Goal: Communication & Community: Answer question/provide support

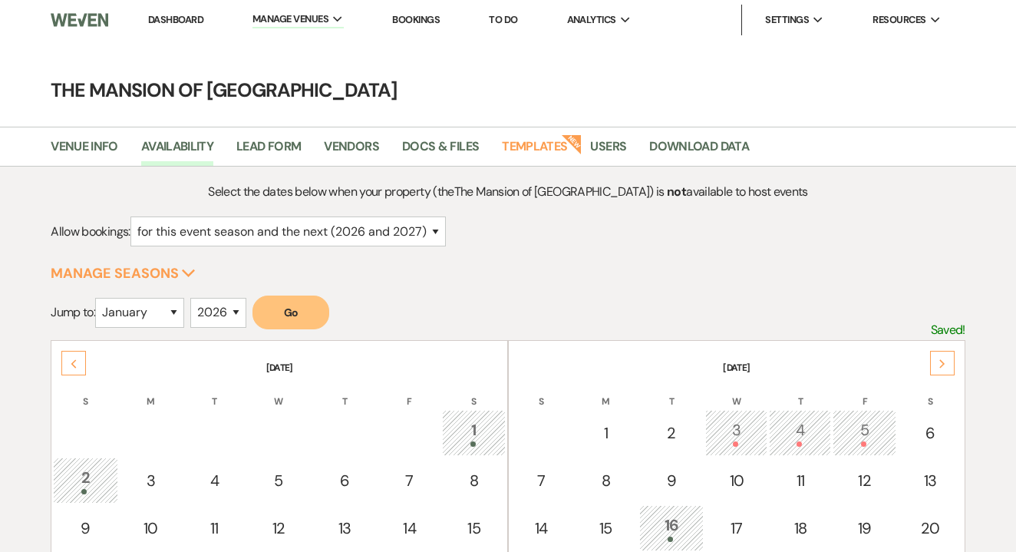
select select "2"
select select "2026"
click at [187, 21] on link "Dashboard" at bounding box center [175, 19] width 55 height 13
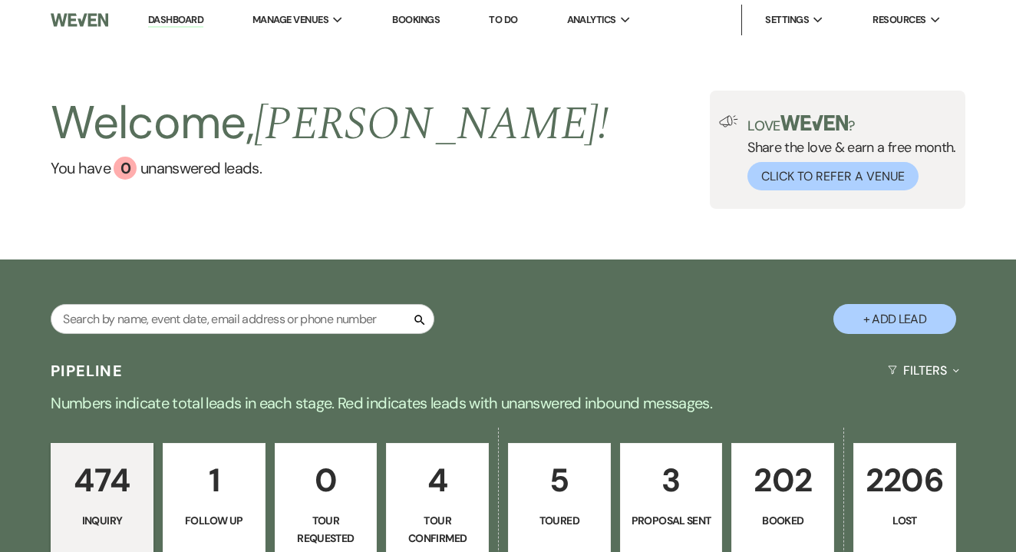
click at [170, 15] on link "Dashboard" at bounding box center [175, 20] width 55 height 15
click at [170, 25] on link "Dashboard" at bounding box center [175, 20] width 55 height 15
click at [180, 20] on link "Dashboard" at bounding box center [175, 20] width 55 height 15
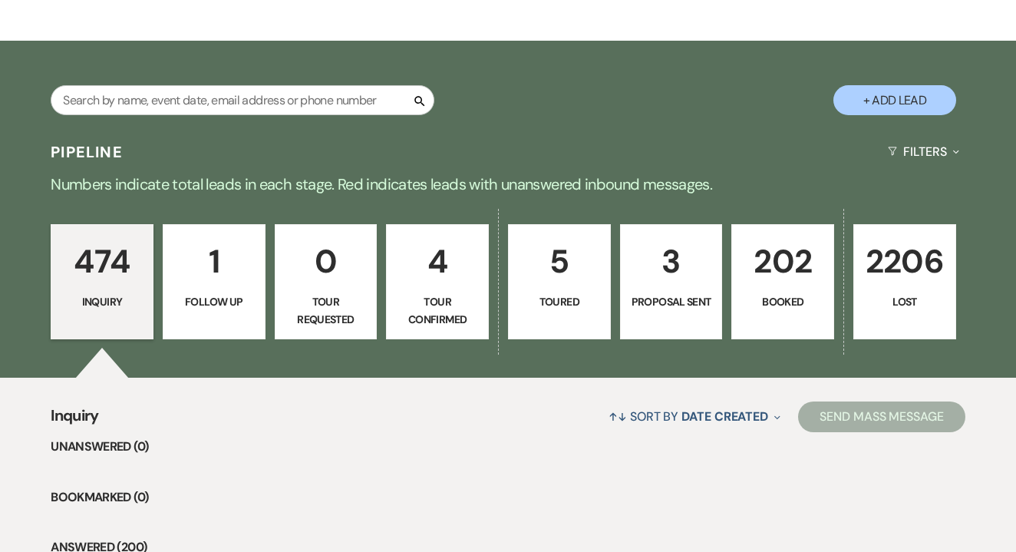
scroll to position [229, 0]
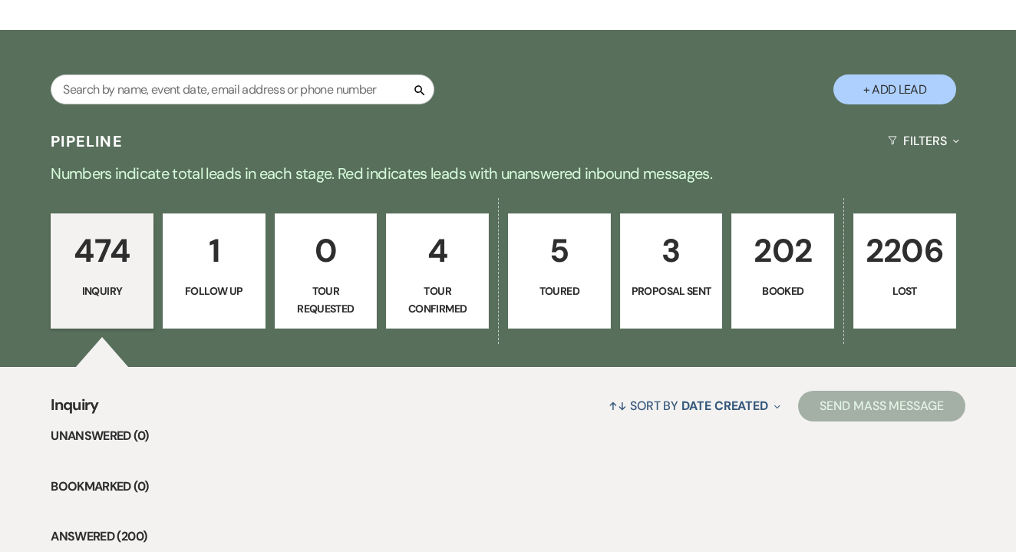
click at [773, 281] on link "202 Booked" at bounding box center [782, 270] width 103 height 115
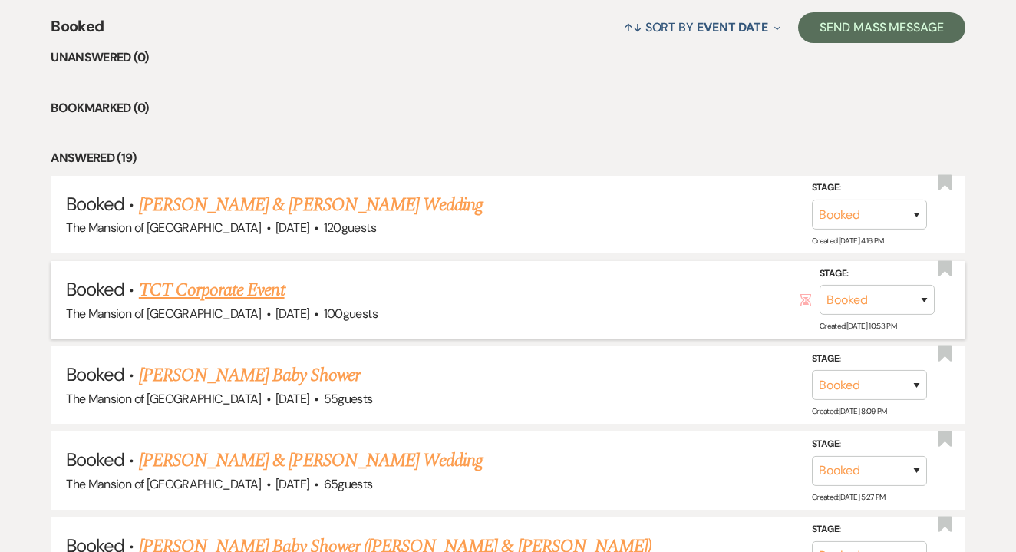
scroll to position [618, 0]
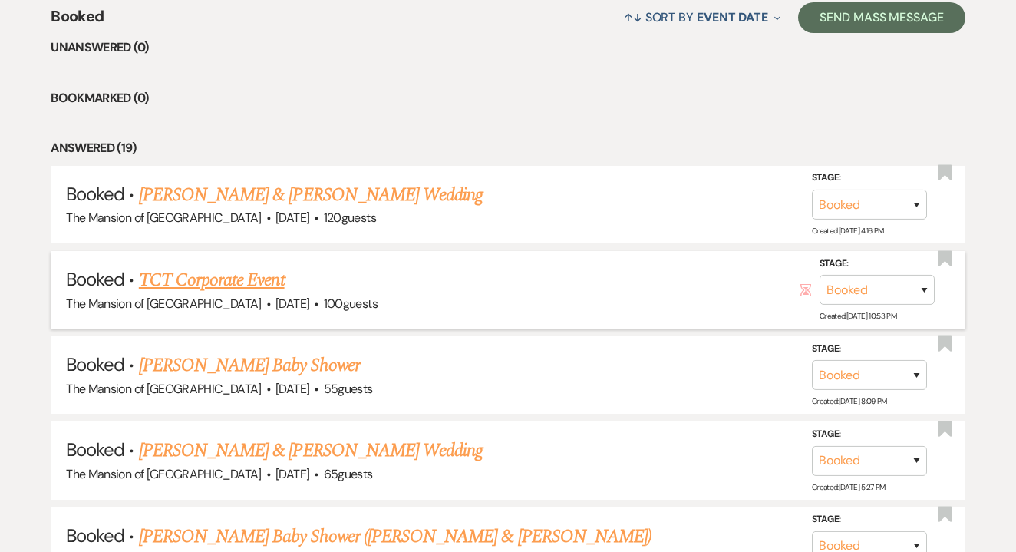
click at [269, 278] on link "TCT Corporate Event" at bounding box center [212, 280] width 146 height 28
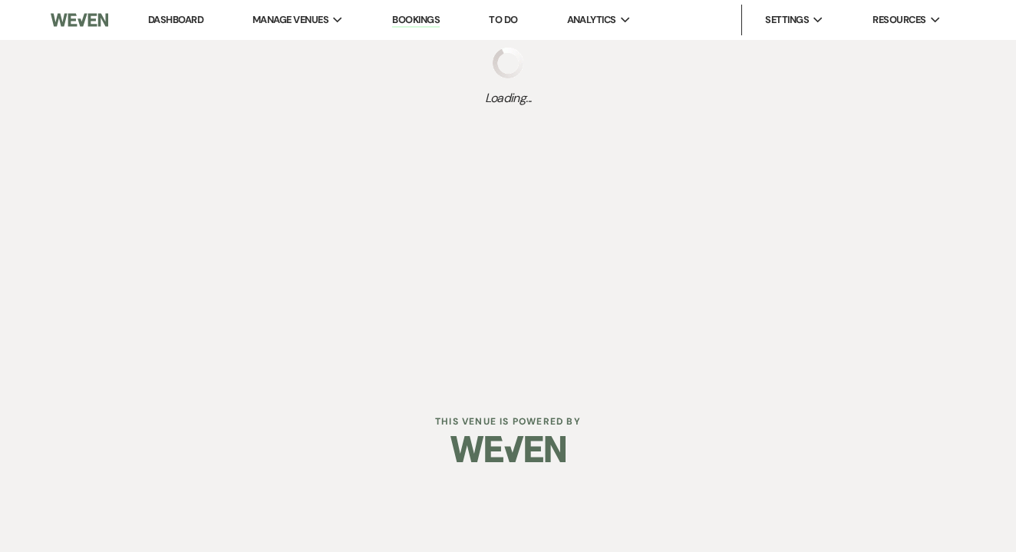
select select "5"
select select "9"
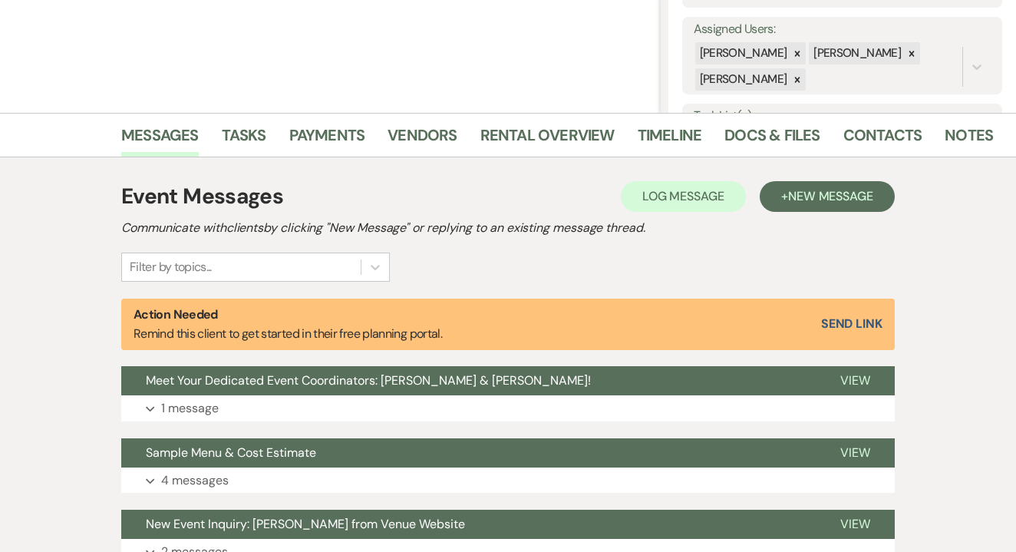
scroll to position [277, 0]
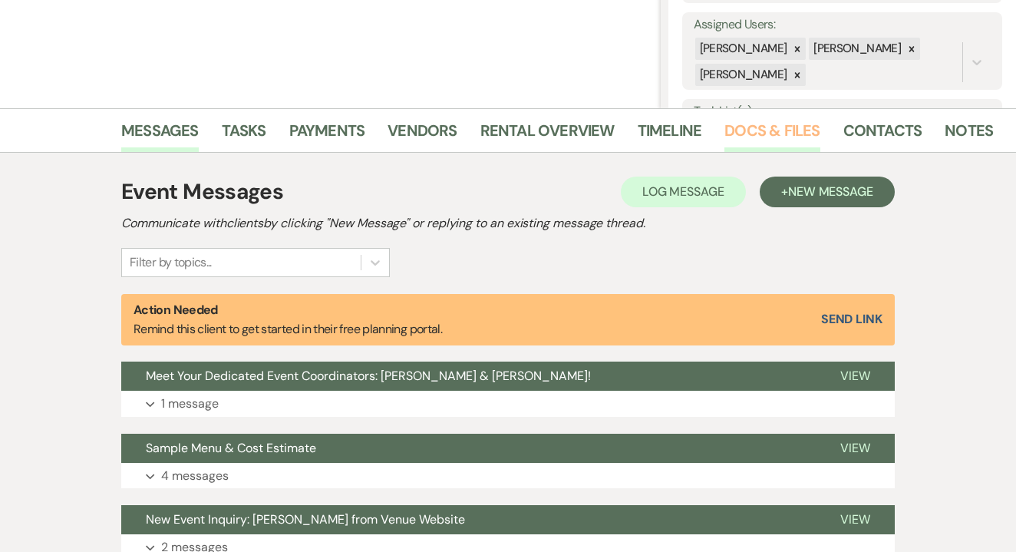
click at [761, 136] on link "Docs & Files" at bounding box center [771, 135] width 95 height 34
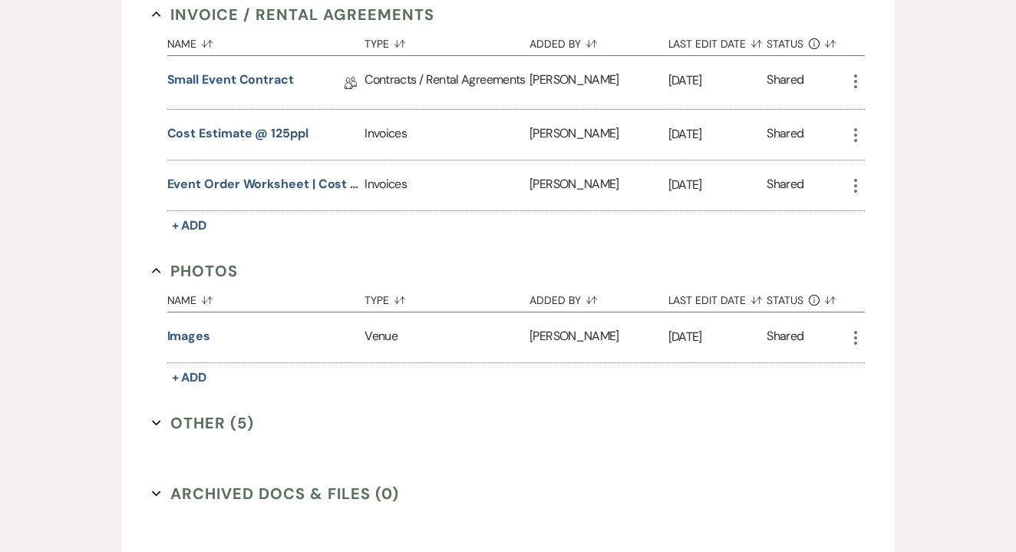
scroll to position [597, 0]
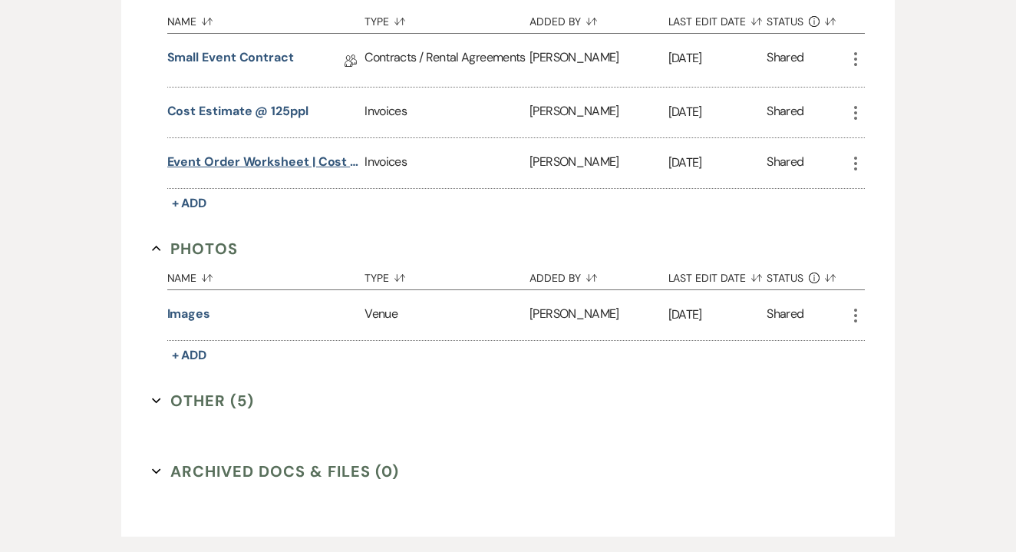
click at [218, 166] on button "Event Order Worksheet | Cost Estimate" at bounding box center [263, 162] width 192 height 18
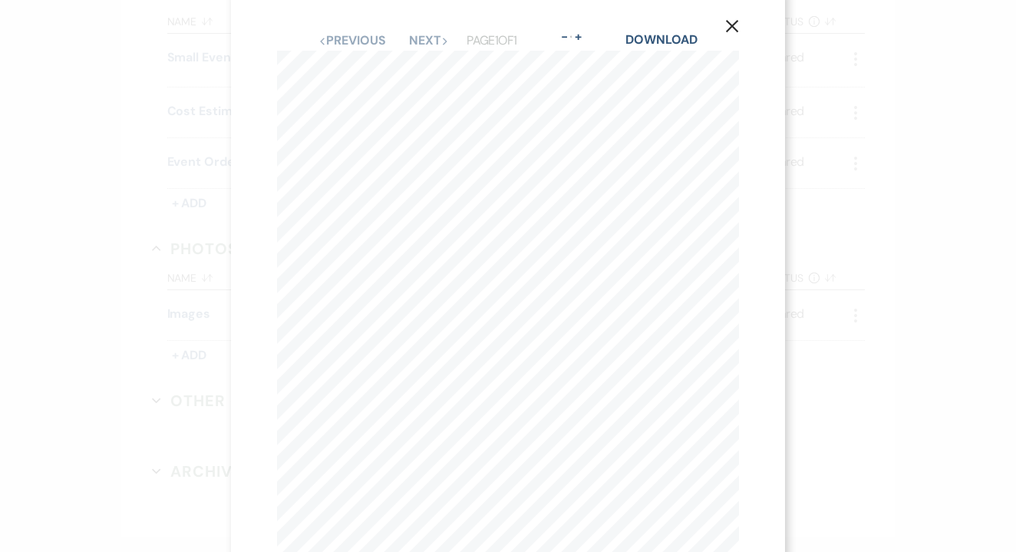
scroll to position [18, 0]
click at [727, 30] on icon "X" at bounding box center [732, 23] width 14 height 14
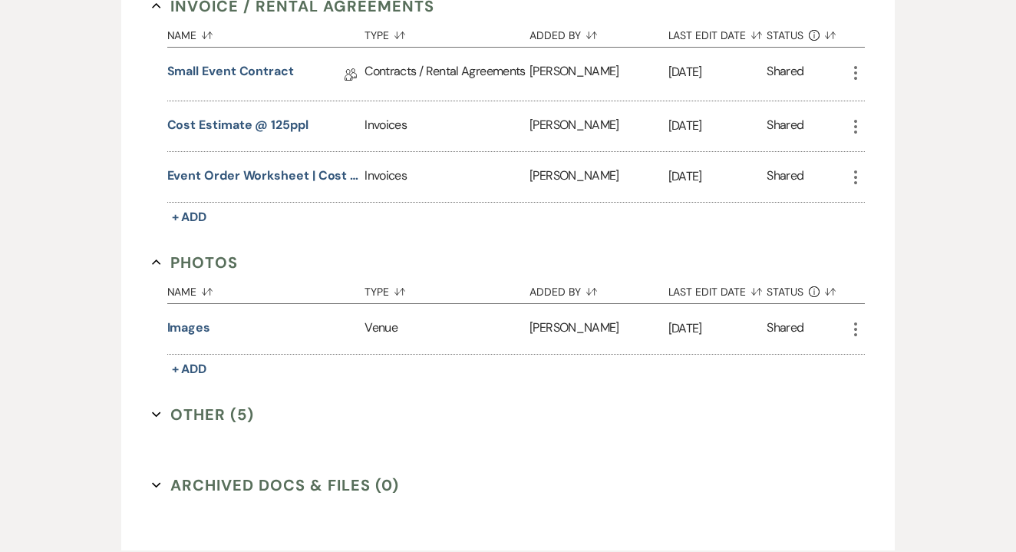
scroll to position [671, 0]
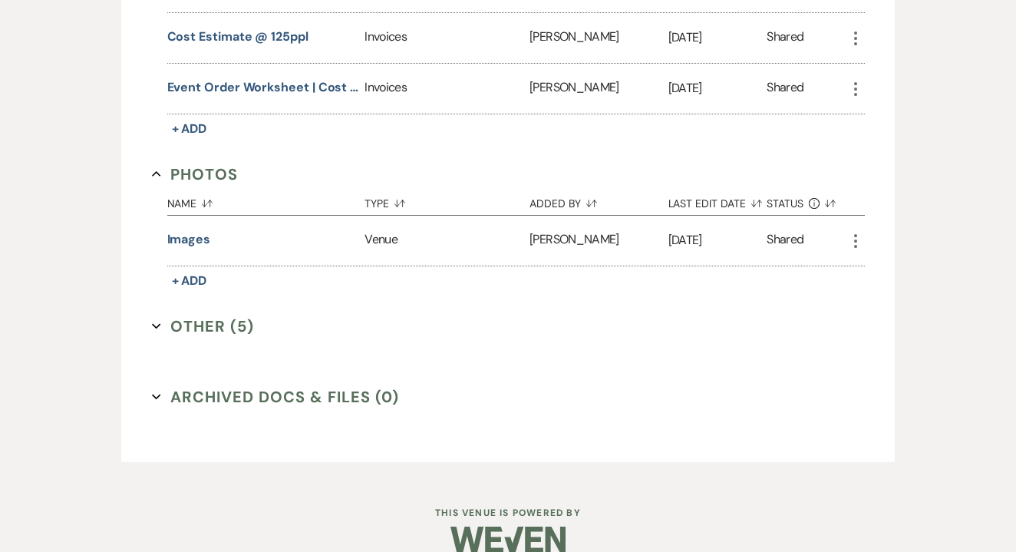
click at [212, 334] on button "Other (5) Expand" at bounding box center [203, 326] width 103 height 23
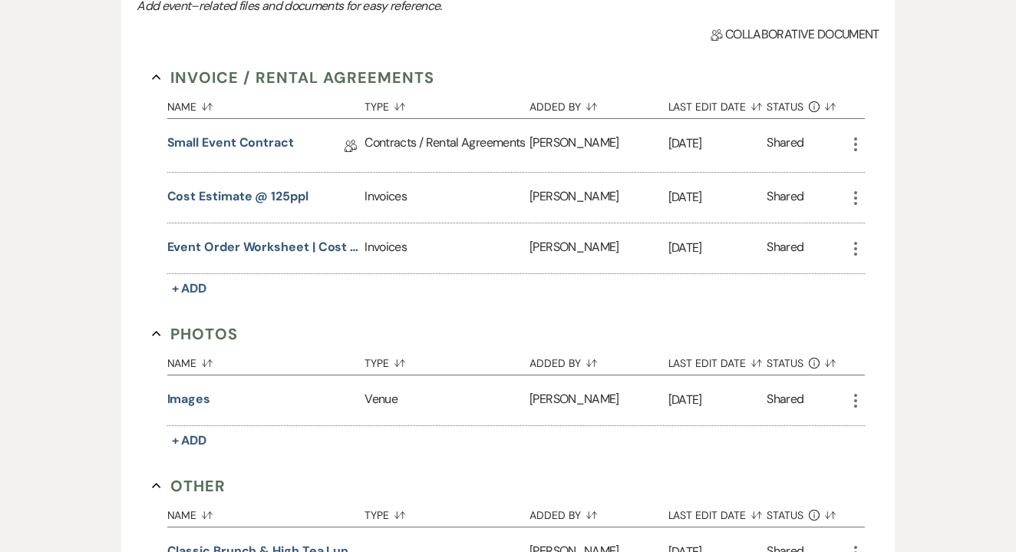
scroll to position [509, 0]
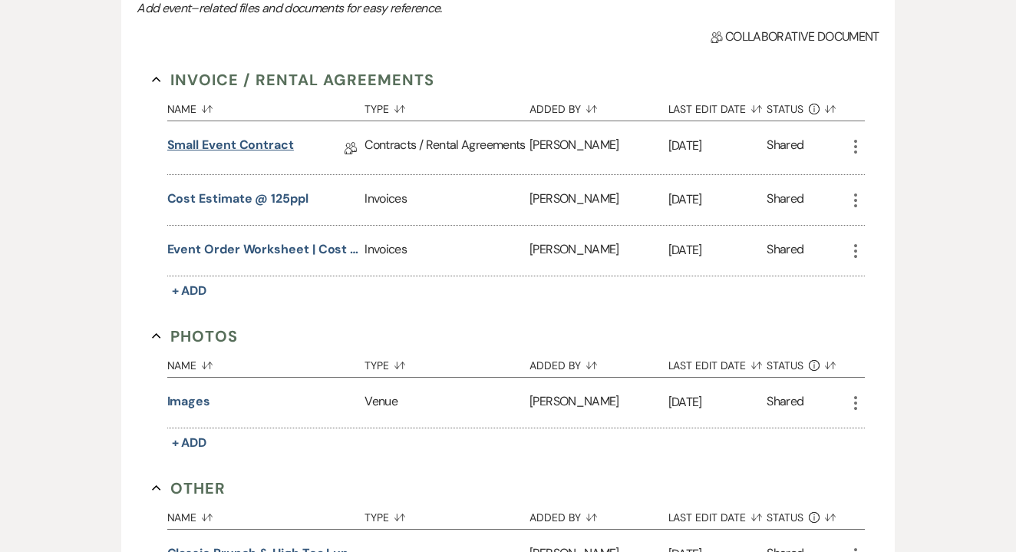
click at [226, 144] on link "Small Event Contract" at bounding box center [230, 148] width 127 height 24
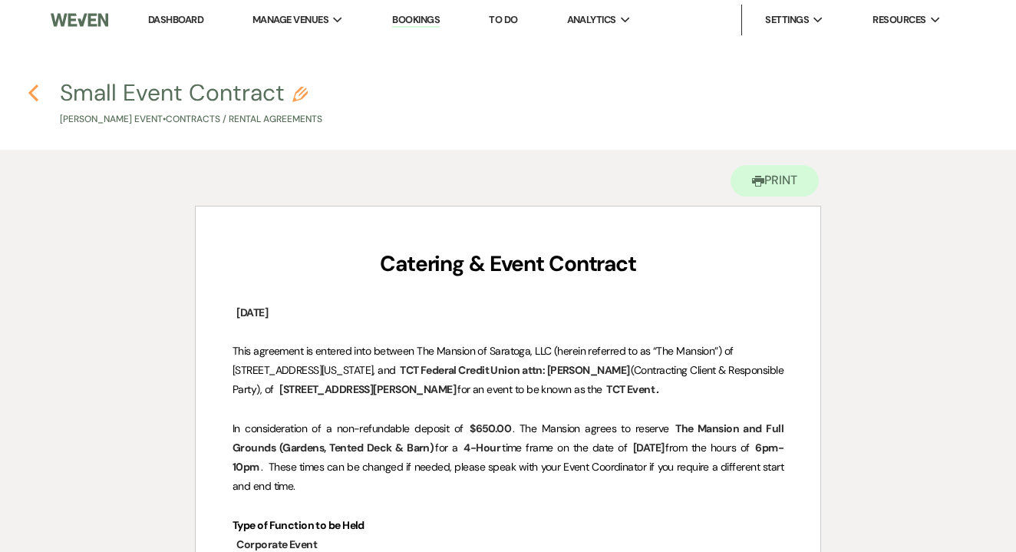
click at [30, 91] on icon "Previous" at bounding box center [34, 93] width 12 height 18
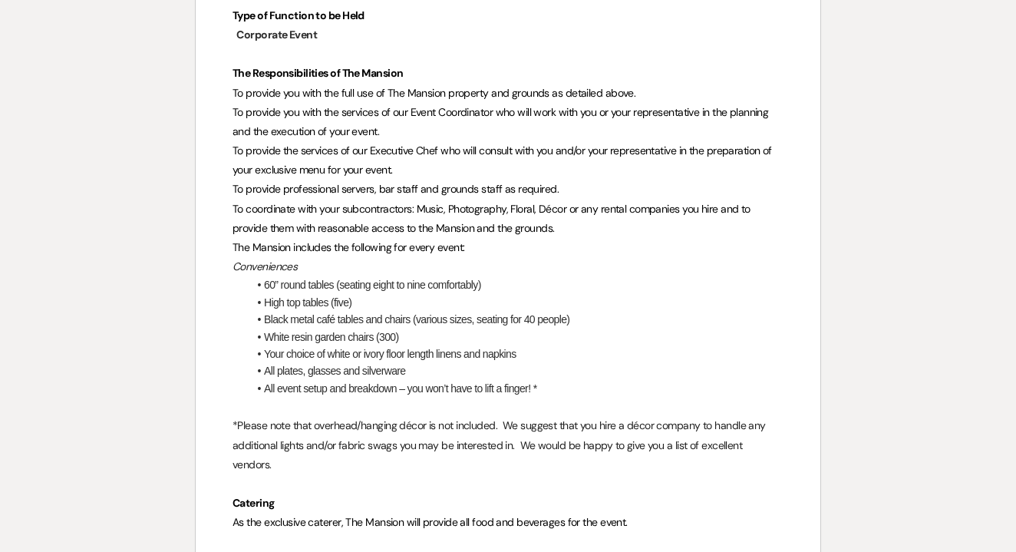
select select "5"
select select "9"
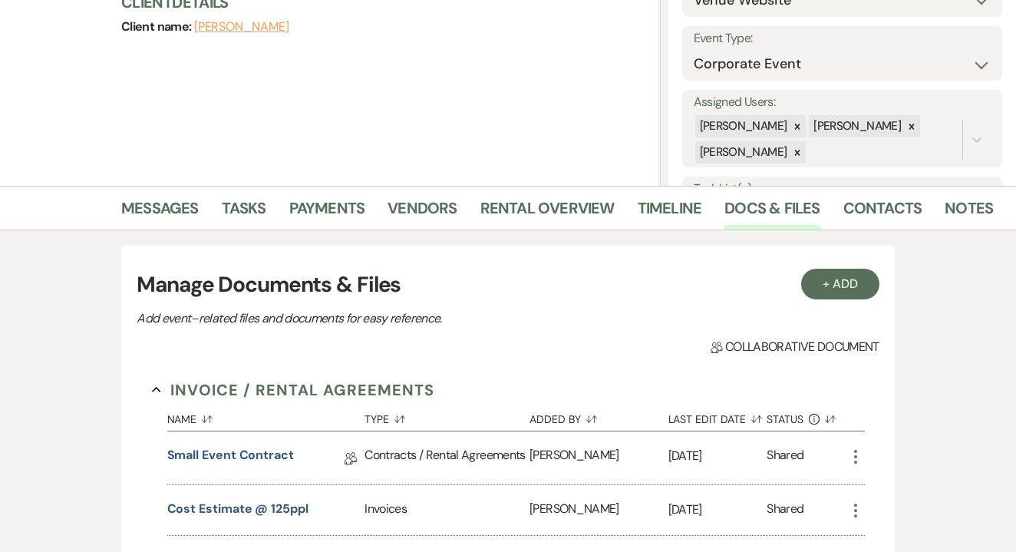
scroll to position [233, 0]
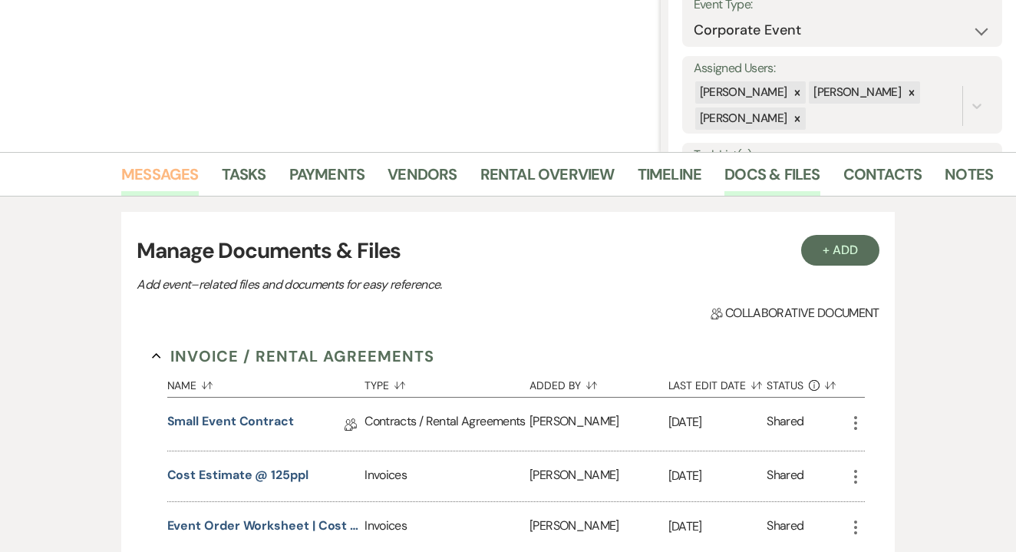
click at [156, 173] on link "Messages" at bounding box center [159, 179] width 77 height 34
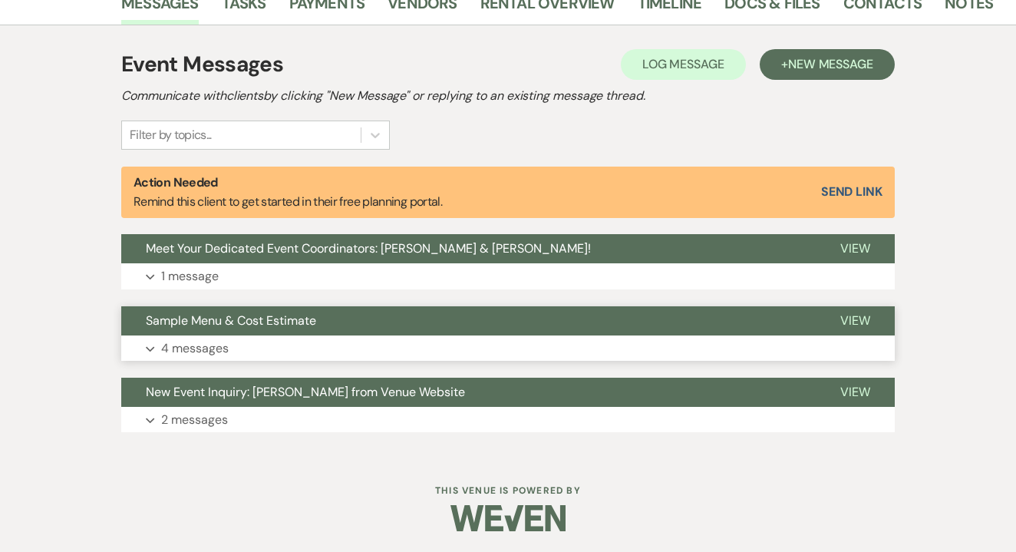
scroll to position [404, 0]
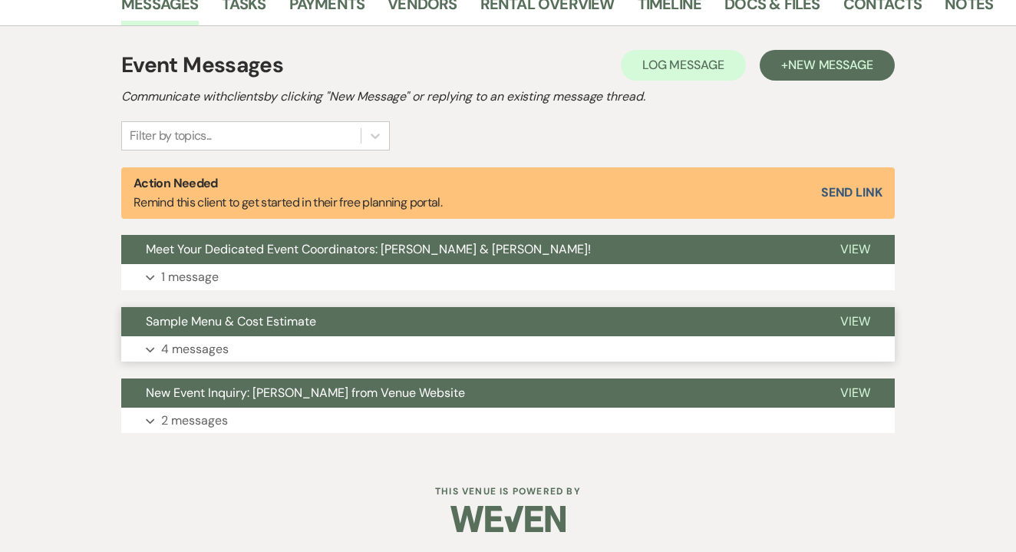
click at [281, 342] on button "Expand 4 messages" at bounding box center [507, 349] width 773 height 26
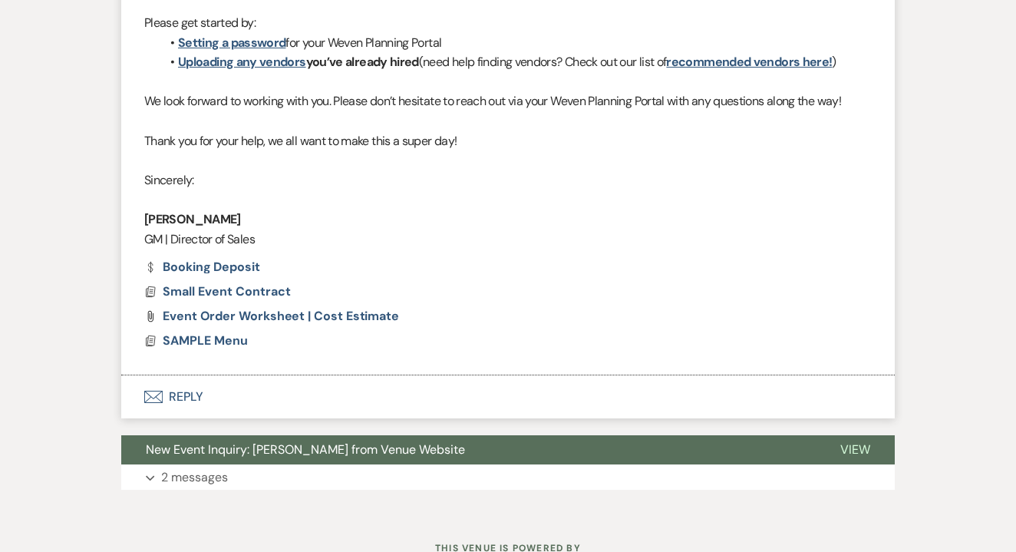
scroll to position [2468, 0]
click at [275, 465] on button "Expand 2 messages" at bounding box center [507, 478] width 773 height 26
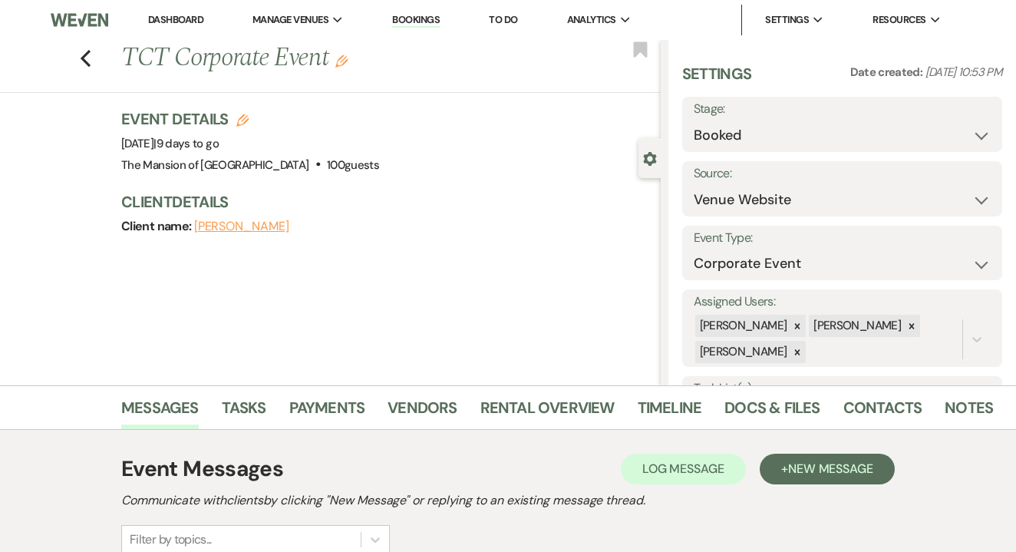
scroll to position [0, 0]
click at [860, 414] on link "Contacts" at bounding box center [882, 412] width 79 height 34
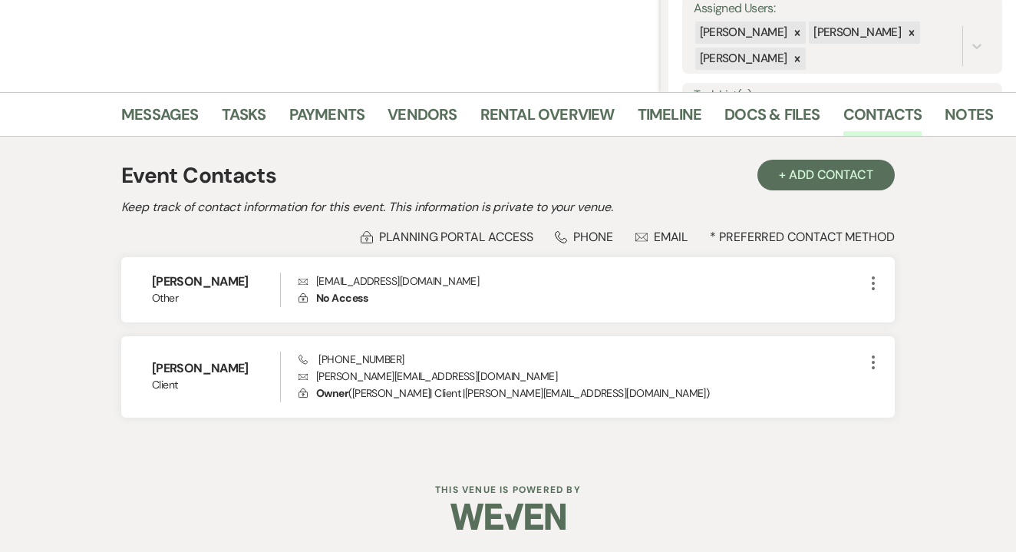
scroll to position [292, 0]
click at [176, 119] on link "Messages" at bounding box center [159, 120] width 77 height 34
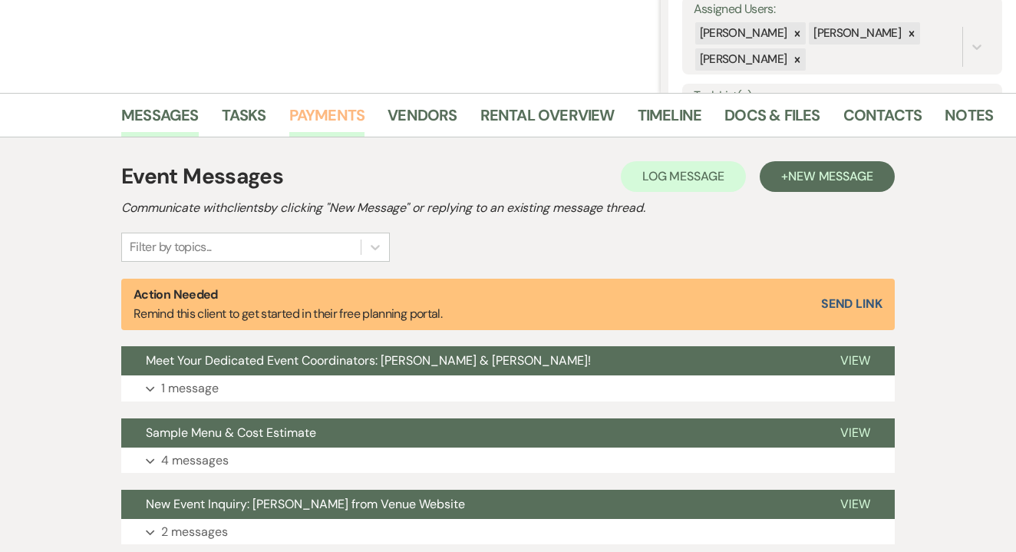
click at [343, 115] on link "Payments" at bounding box center [327, 120] width 76 height 34
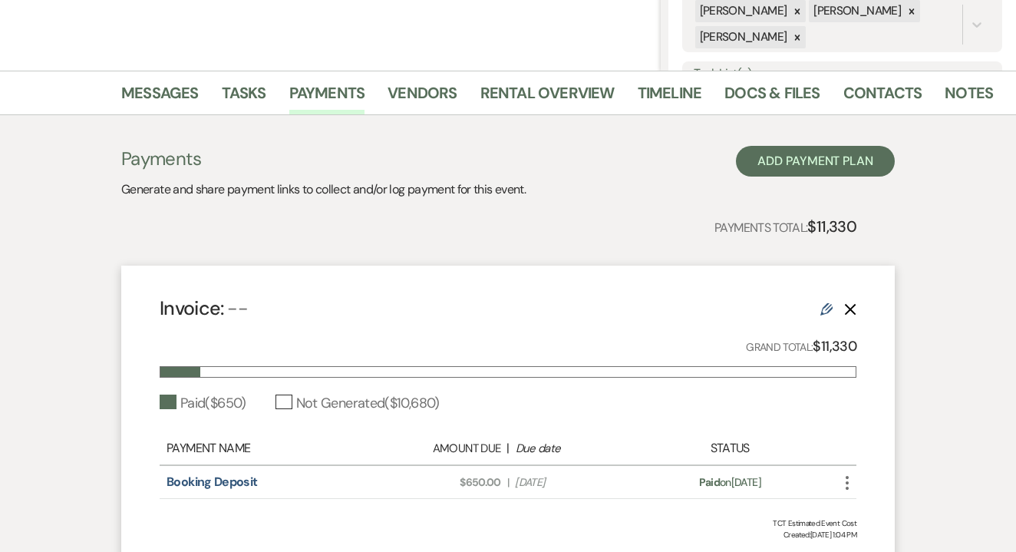
scroll to position [327, 0]
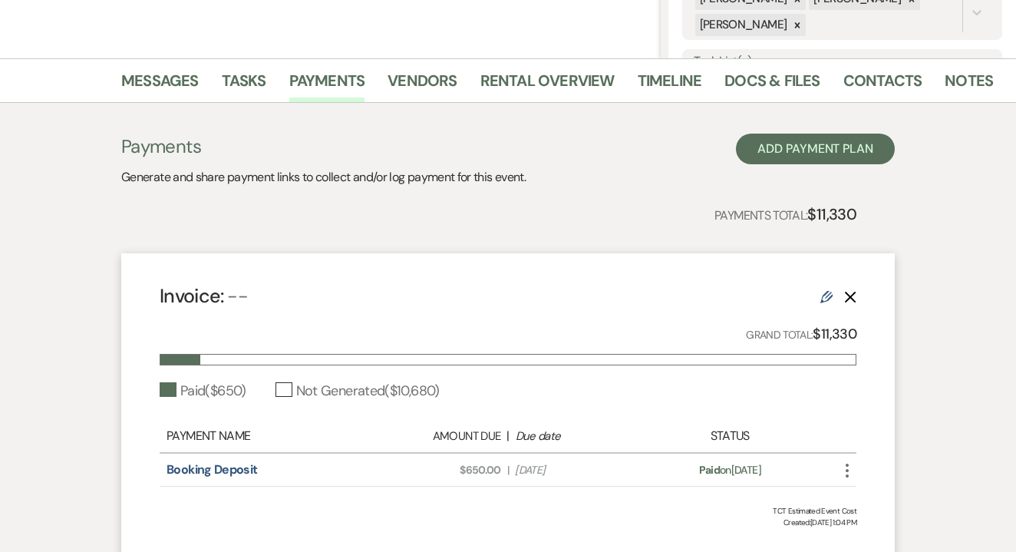
click at [826, 300] on use at bounding box center [826, 297] width 12 height 12
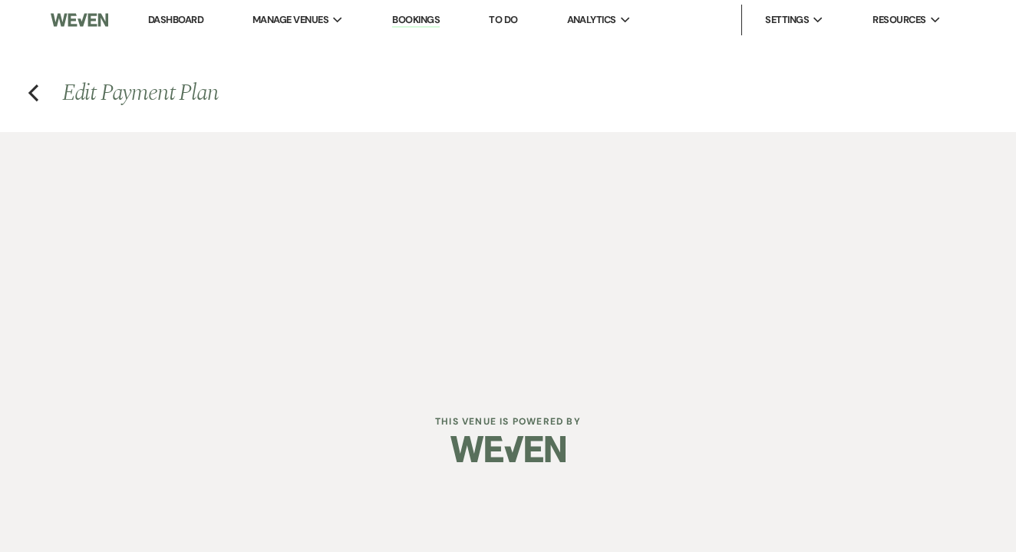
select select "1"
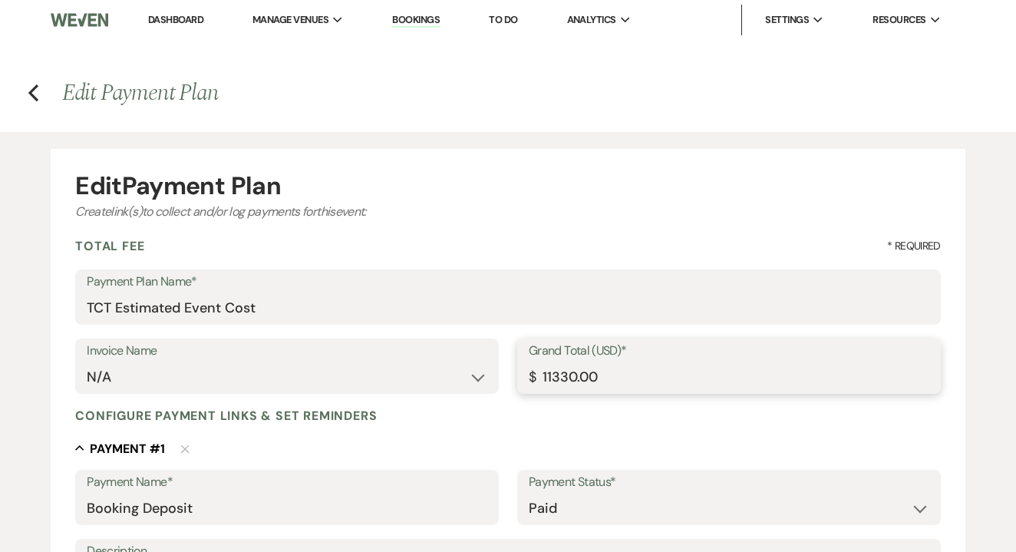
click at [542, 371] on input "11330.00" at bounding box center [729, 377] width 400 height 30
paste input "number"
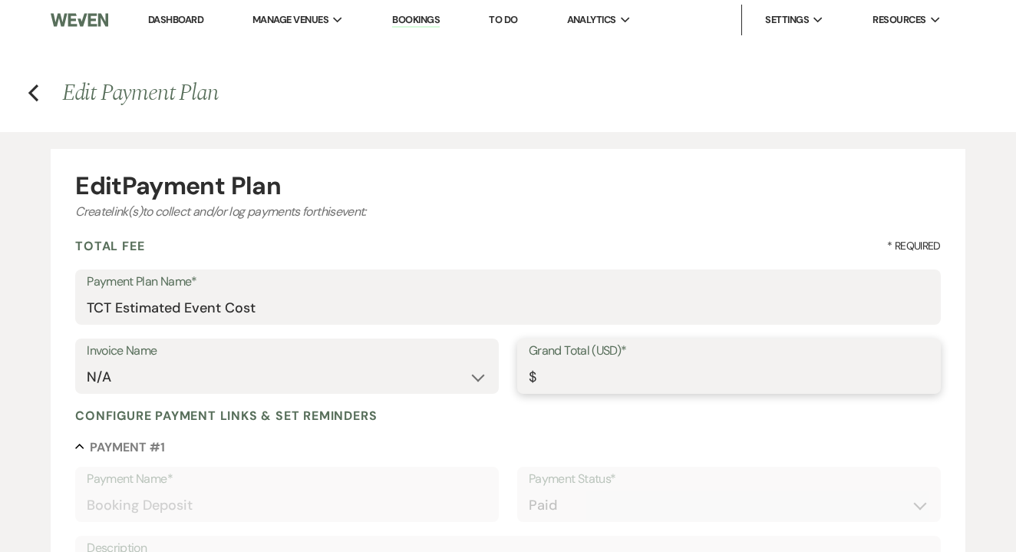
click at [552, 374] on input "Grand Total (USD)*" at bounding box center [729, 377] width 400 height 30
click at [560, 379] on input "Grand Total (USD)*" at bounding box center [729, 377] width 400 height 30
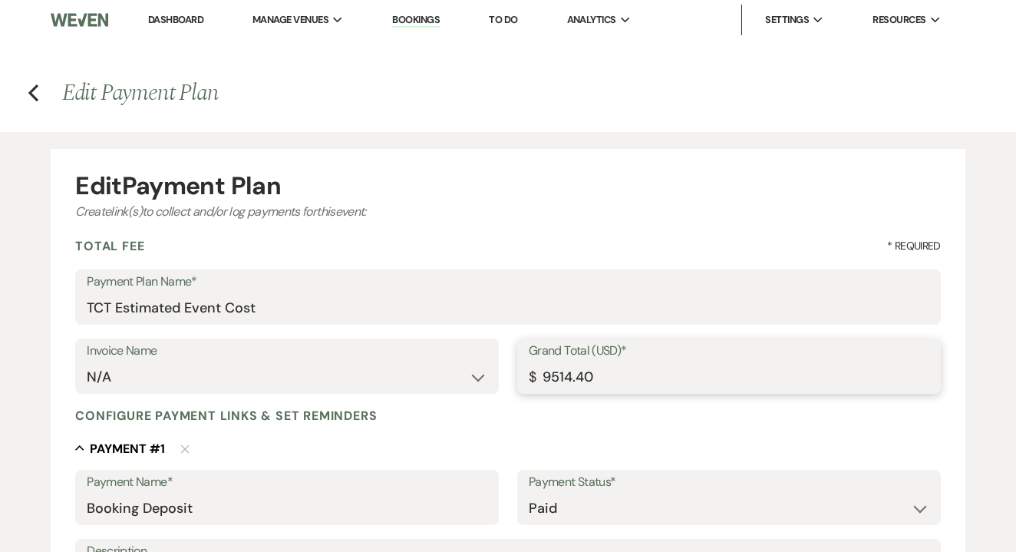
type input "9514.40"
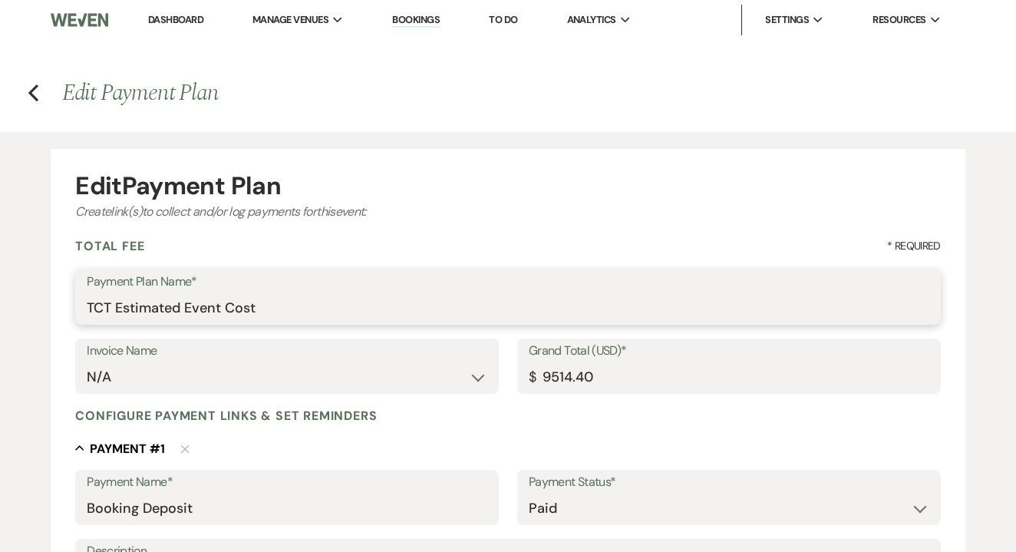
click at [608, 311] on input "TCT Estimated Event Cost" at bounding box center [508, 308] width 842 height 30
click at [179, 308] on input "TCT Estimated Event Cost" at bounding box center [508, 308] width 842 height 30
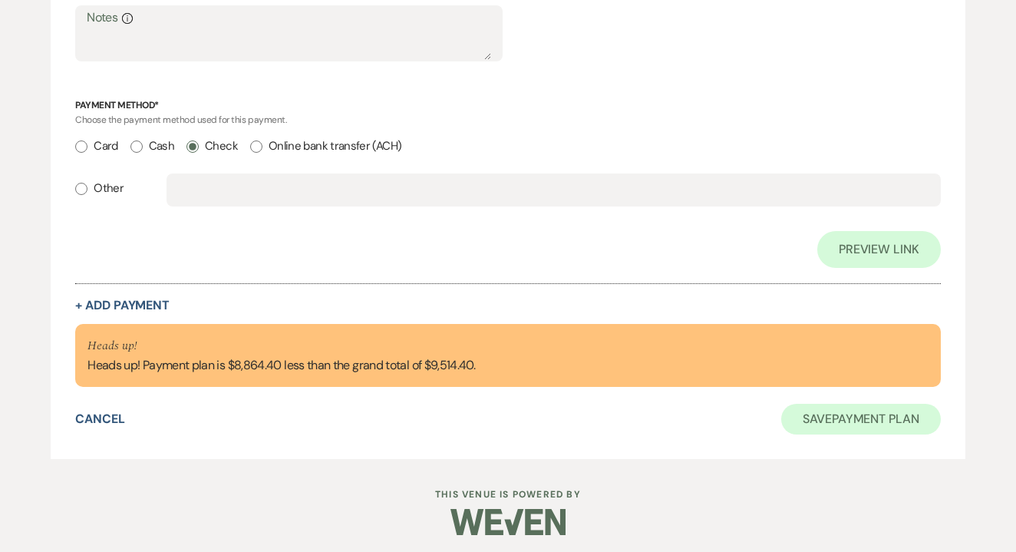
type input "TCT FINAL Event Cost"
click at [840, 405] on button "Save Payment Plan" at bounding box center [861, 419] width 160 height 31
select select "5"
select select "9"
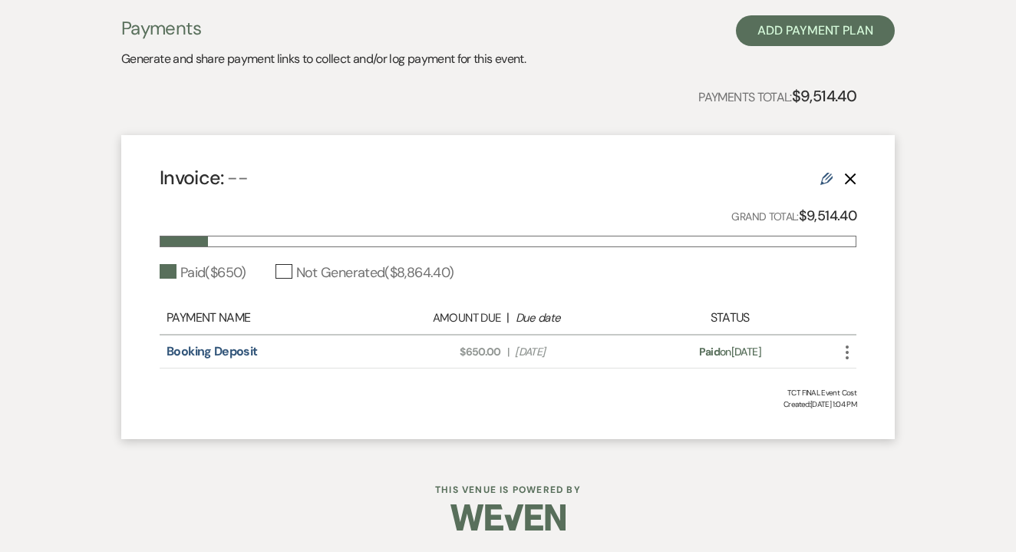
scroll to position [444, 0]
click at [845, 183] on icon "Delete" at bounding box center [850, 179] width 12 height 12
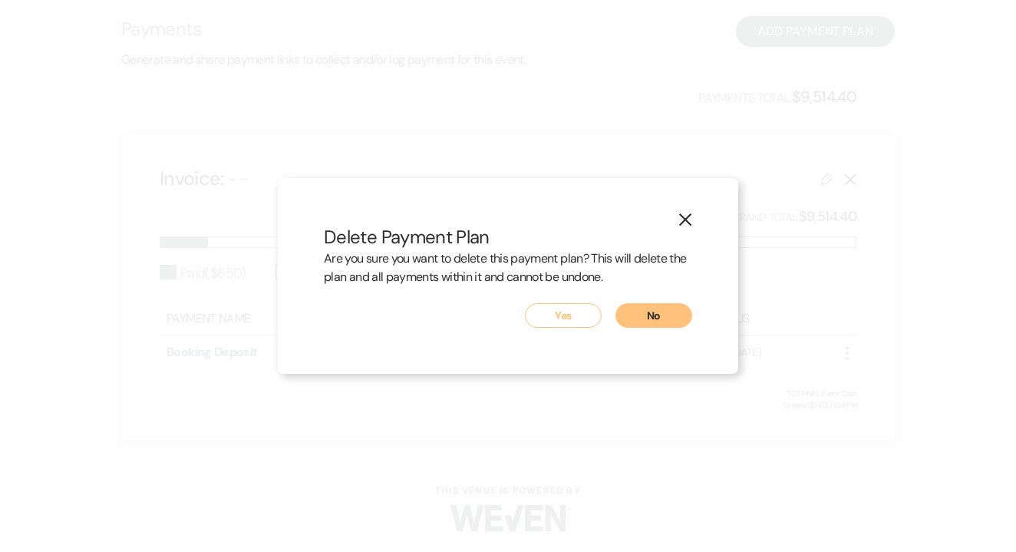
click at [680, 223] on icon "X" at bounding box center [685, 219] width 14 height 14
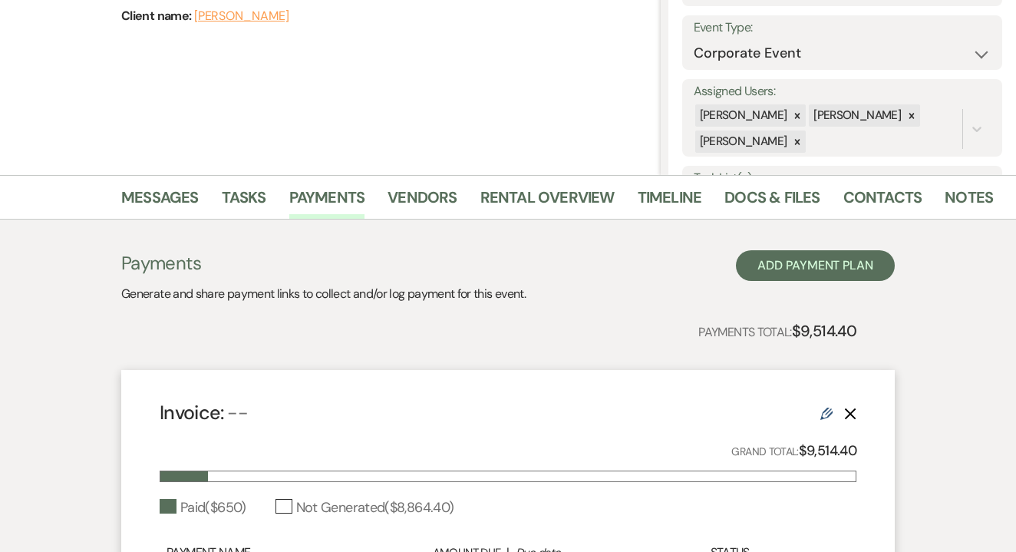
scroll to position [202, 0]
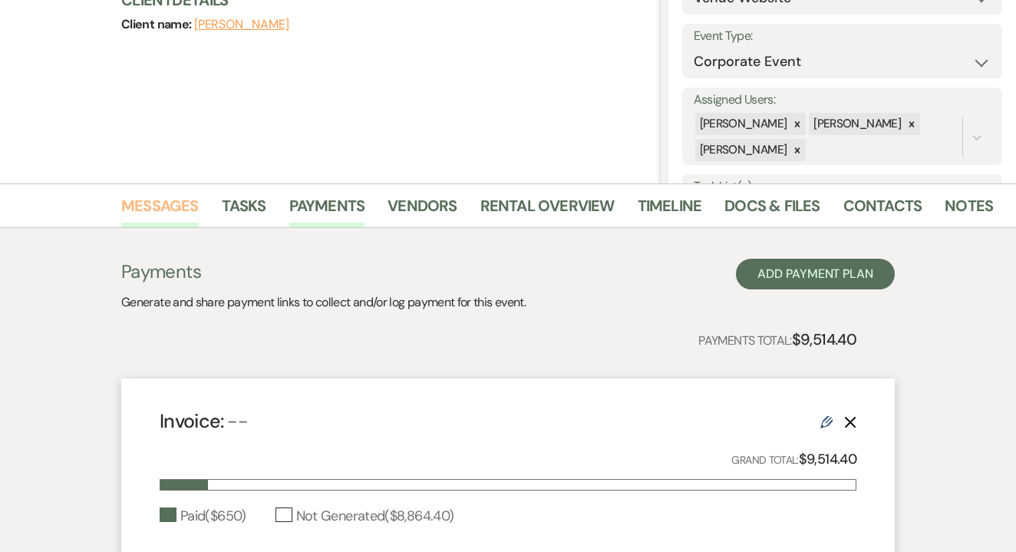
click at [153, 210] on link "Messages" at bounding box center [159, 210] width 77 height 34
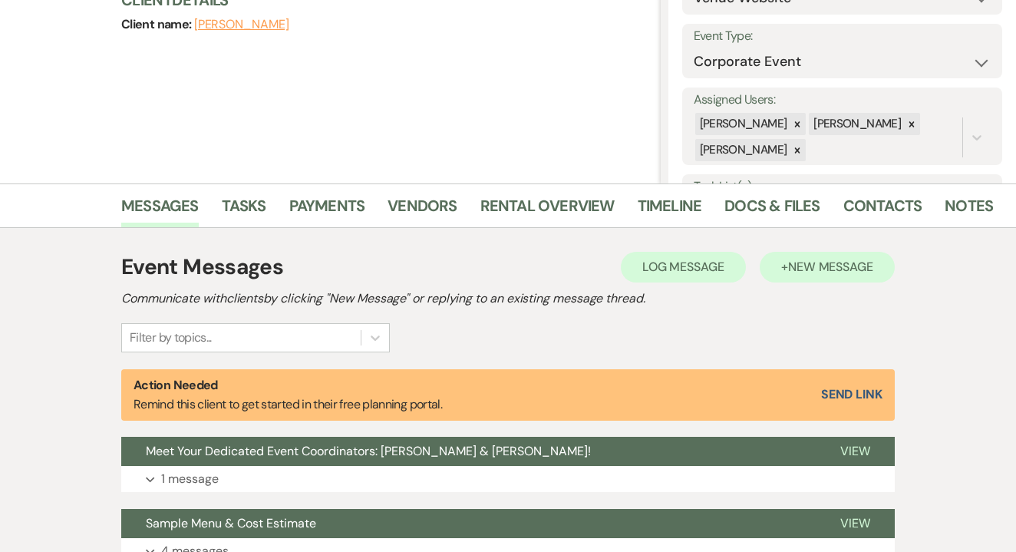
click at [793, 272] on span "New Message" at bounding box center [830, 267] width 85 height 16
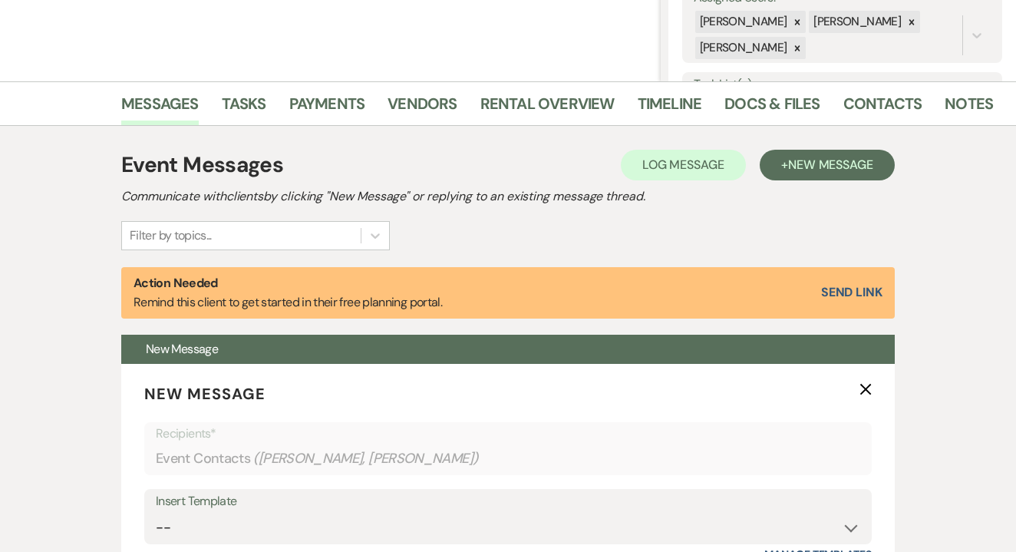
scroll to position [342, 0]
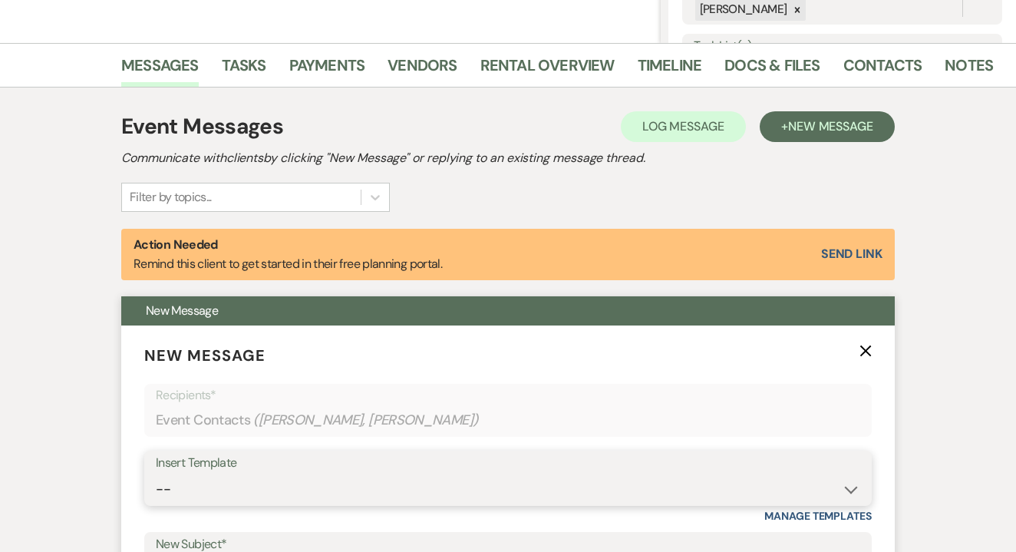
select select "5814"
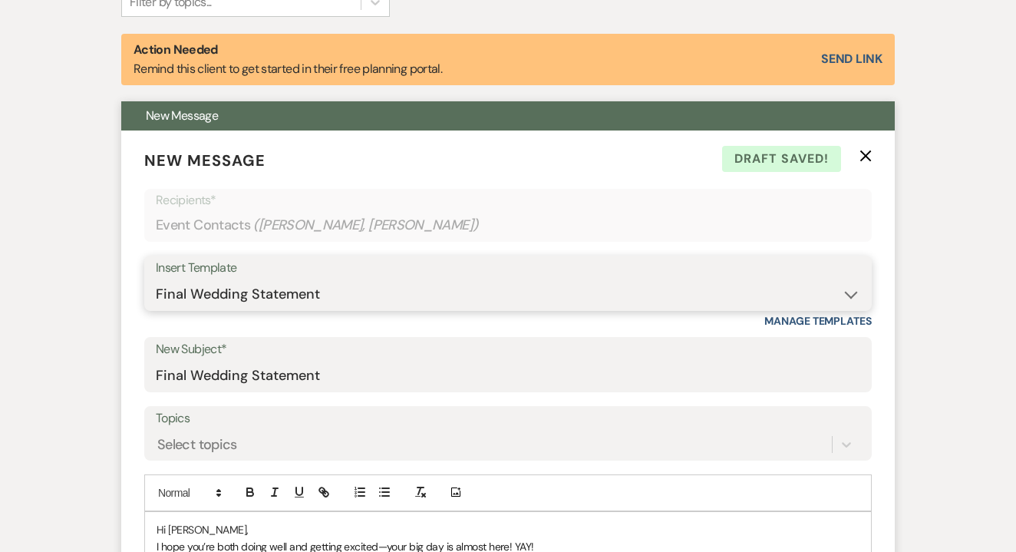
scroll to position [543, 0]
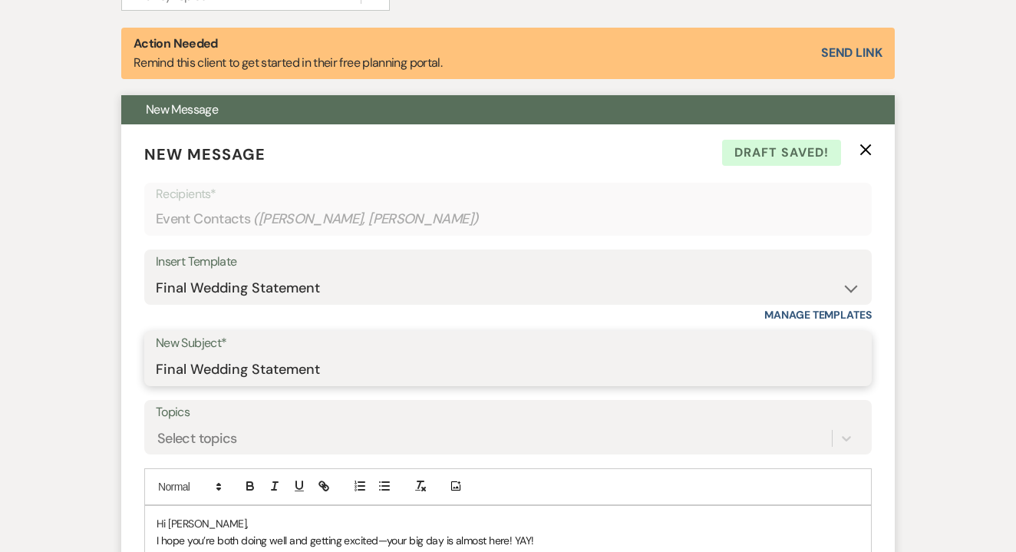
click at [249, 374] on input "Final Wedding Statement" at bounding box center [508, 369] width 704 height 30
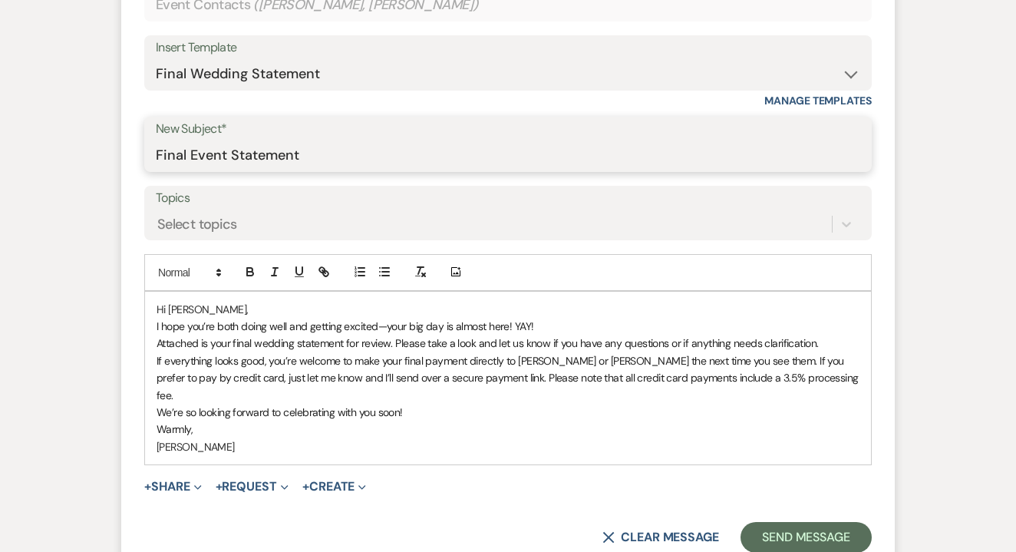
scroll to position [771, 0]
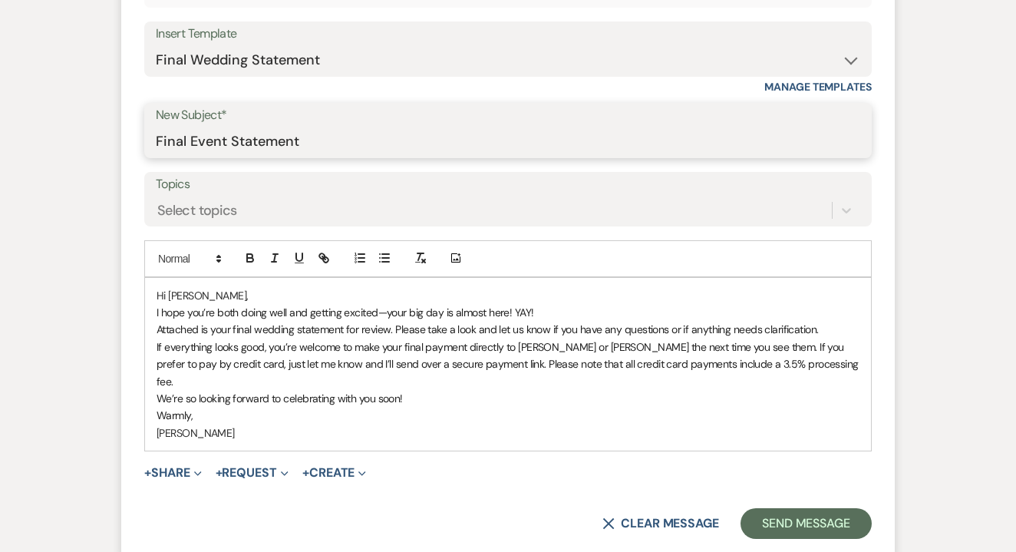
type input "Final Event Statement"
click at [245, 306] on span "I hope you’re both doing well and getting excited—your big day is almost here! …" at bounding box center [344, 312] width 377 height 14
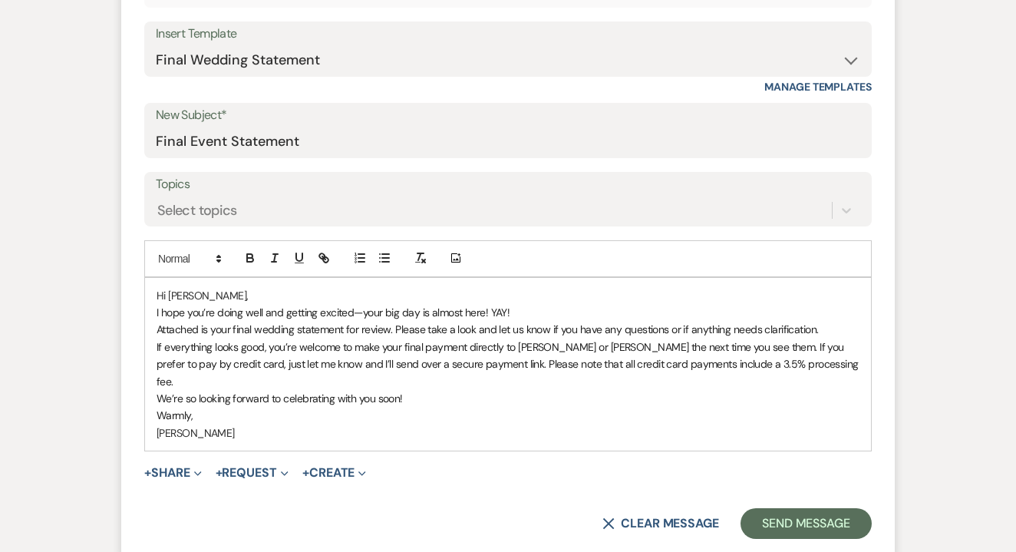
click at [421, 309] on span "I hope you’re doing well and getting excited—your big day is almost here! YAY!" at bounding box center [332, 312] width 353 height 14
click at [516, 308] on p "I hope you’re doing well and getting excited—your event is almost here! YAY!" at bounding box center [507, 312] width 703 height 17
click at [292, 326] on span "Attached is your final wedding statement for review. Please take a look and let…" at bounding box center [487, 329] width 662 height 14
drag, startPoint x: 656, startPoint y: 327, endPoint x: 798, endPoint y: 321, distance: 142.1
click at [798, 322] on span "Attached is your final event statement for review. Please take a look and let u…" at bounding box center [479, 329] width 647 height 14
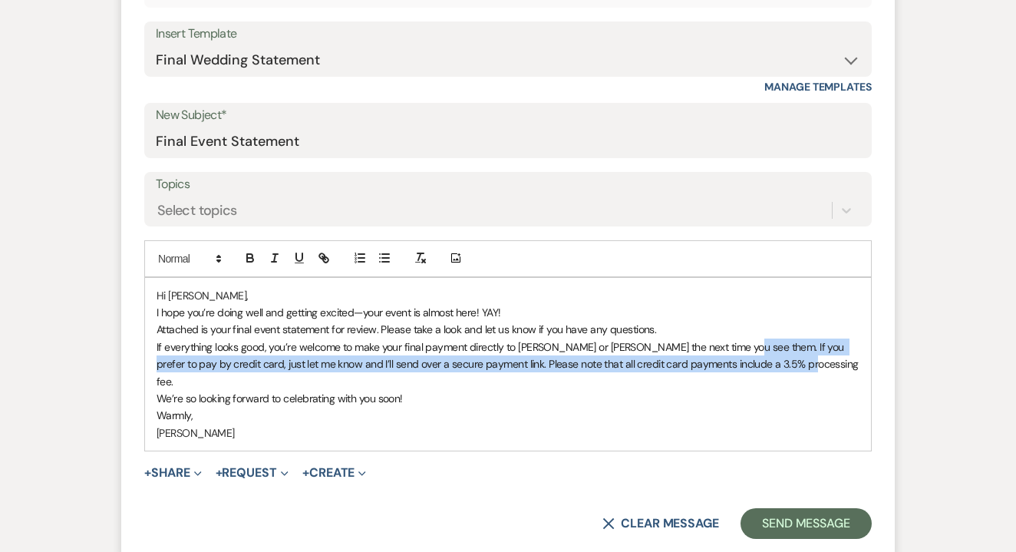
drag, startPoint x: 727, startPoint y: 341, endPoint x: 787, endPoint y: 356, distance: 61.6
click at [787, 356] on p "If everything looks good, you’re welcome to make your final payment directly to…" at bounding box center [507, 363] width 703 height 51
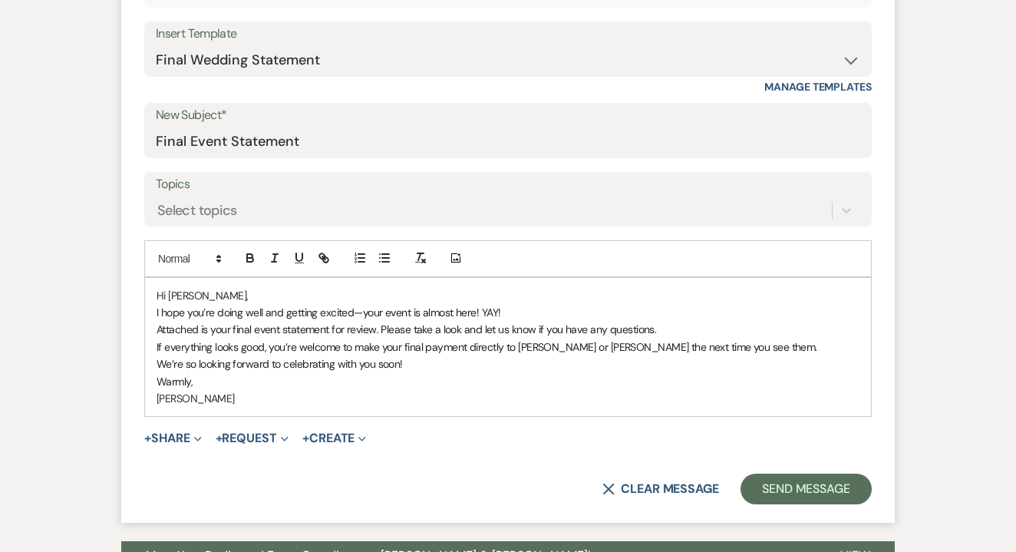
click at [194, 359] on span "We’re so looking forward to celebrating with you soon!" at bounding box center [279, 364] width 246 height 14
click at [259, 395] on p "[PERSON_NAME]" at bounding box center [507, 398] width 703 height 17
click at [183, 358] on span "We’re looking forward to celebrating with you soon!" at bounding box center [274, 364] width 236 height 14
click at [410, 364] on p "We’re looking forward to celebrating with you soon!" at bounding box center [507, 363] width 703 height 17
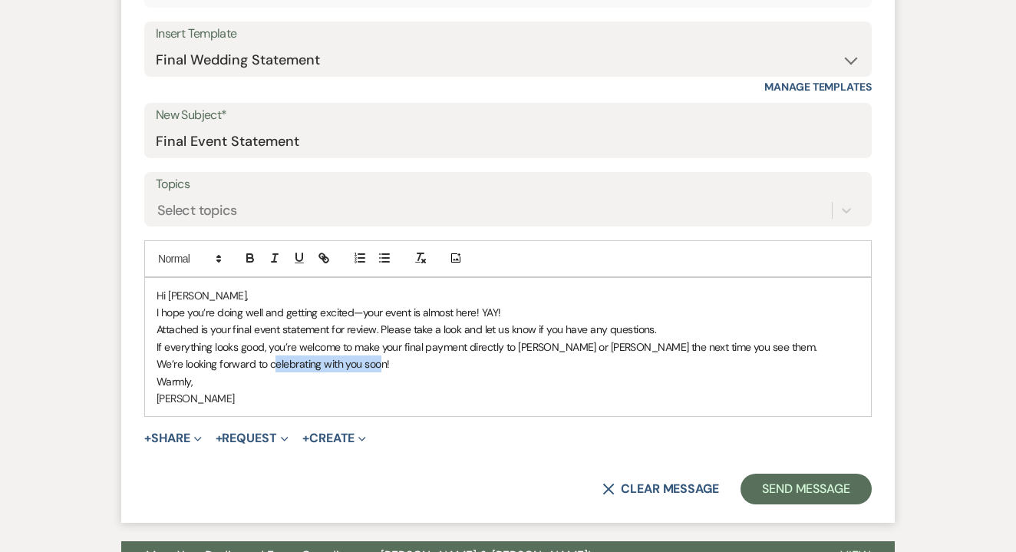
drag, startPoint x: 272, startPoint y: 362, endPoint x: 381, endPoint y: 365, distance: 109.0
click at [381, 365] on span "We’re looking forward to celebrating with you soon!" at bounding box center [272, 364] width 232 height 14
click at [354, 390] on p "[PERSON_NAME]" at bounding box center [507, 398] width 703 height 17
click at [193, 435] on span "Expand" at bounding box center [196, 438] width 12 height 16
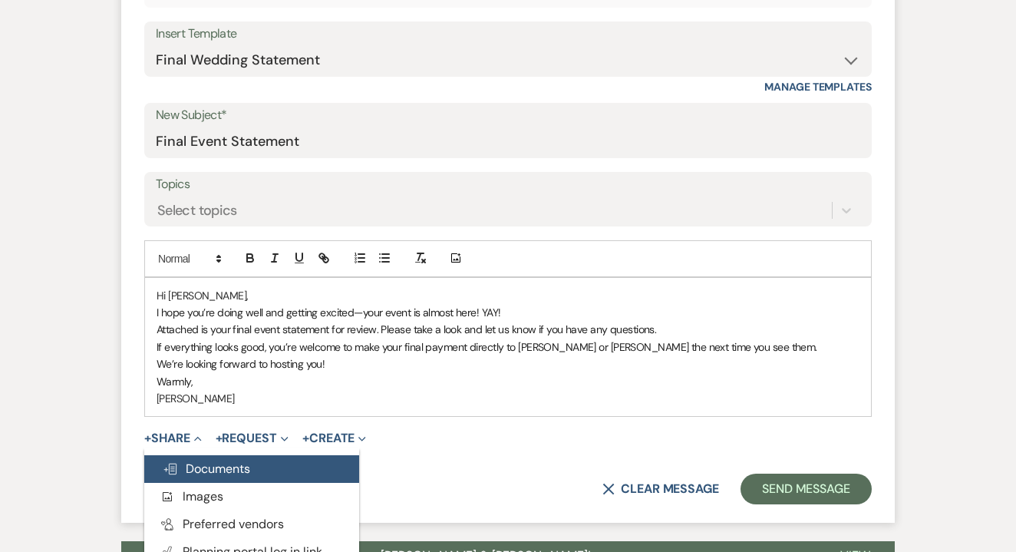
click at [206, 460] on span "Doc Upload Documents" at bounding box center [206, 468] width 87 height 16
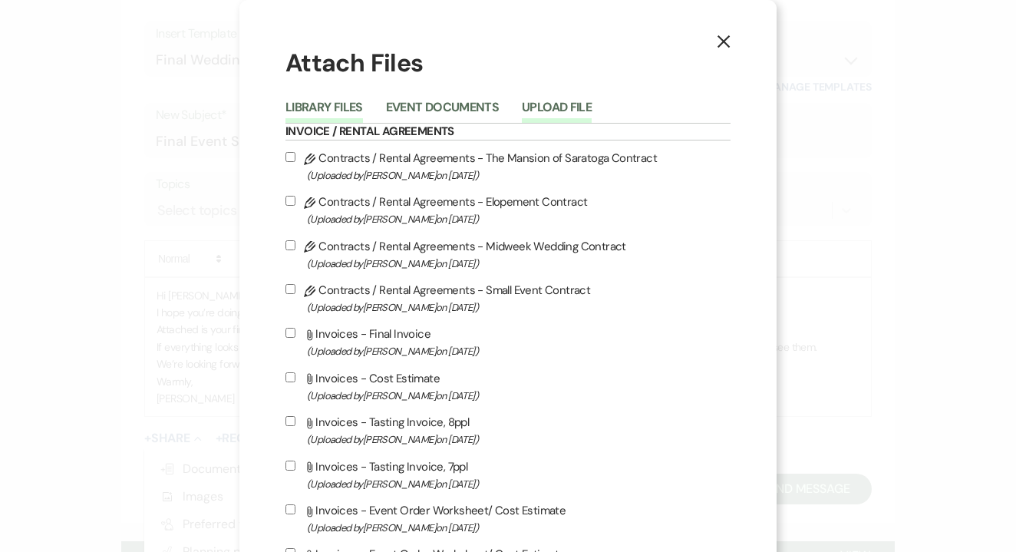
click at [581, 107] on button "Upload File" at bounding box center [557, 111] width 70 height 21
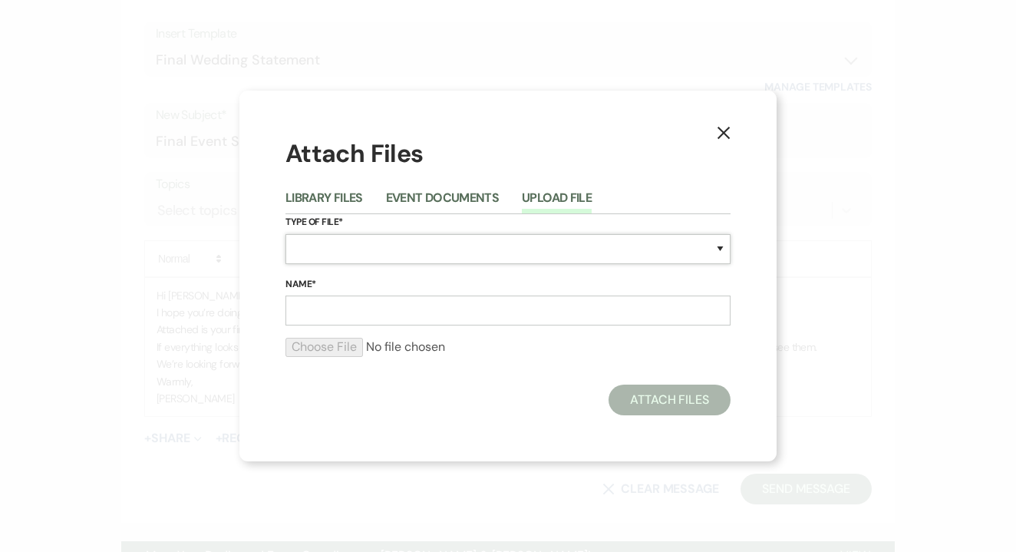
click at [395, 255] on select "Special Event Insurance Vendor Certificate of Insurance Contracts / Rental Agre…" at bounding box center [507, 249] width 445 height 30
select select "22"
click at [371, 311] on input "Name*" at bounding box center [507, 310] width 445 height 30
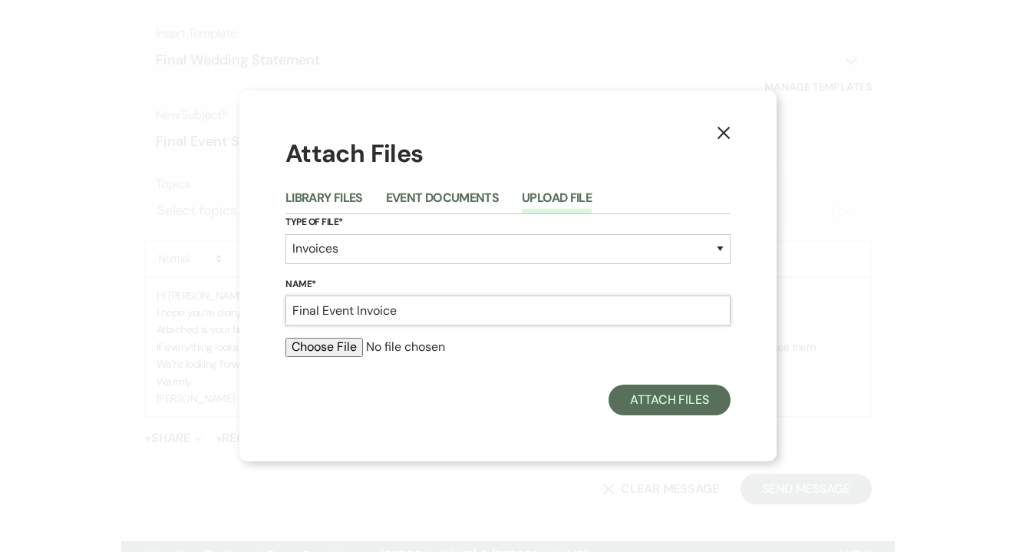
type input "Final Event Invoice"
click at [338, 344] on input "file" at bounding box center [507, 347] width 445 height 18
type input "C:\fakepath\2025 Event Order Worksheet | [DATE] Event.xlsx - Sheet1.pdf"
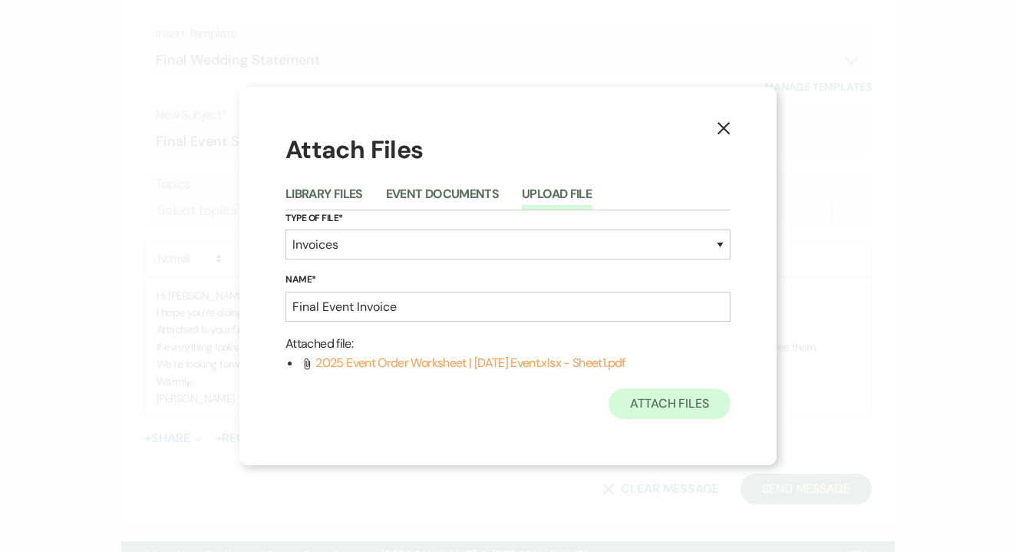
click at [679, 403] on button "Attach Files" at bounding box center [669, 403] width 122 height 31
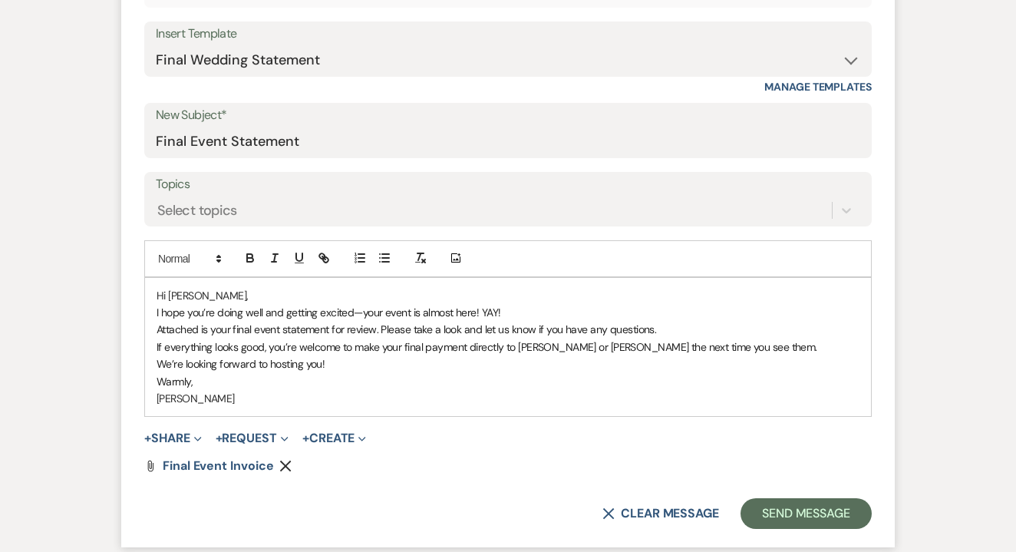
click at [515, 308] on p "I hope you’re doing well and getting excited—your event is almost here! YAY!" at bounding box center [507, 312] width 703 height 17
click at [351, 361] on p "We’re looking forward to hosting you!" at bounding box center [507, 363] width 703 height 17
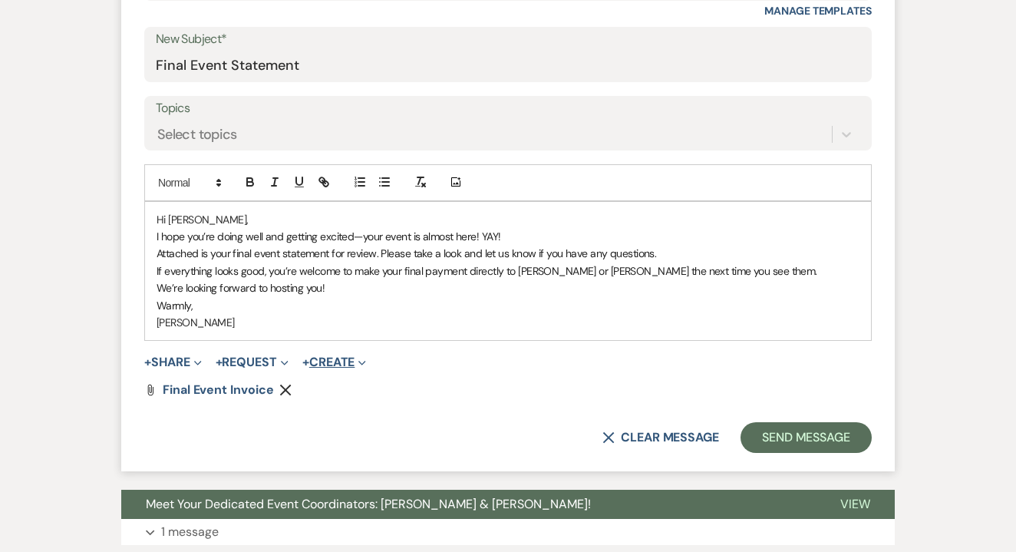
scroll to position [856, 0]
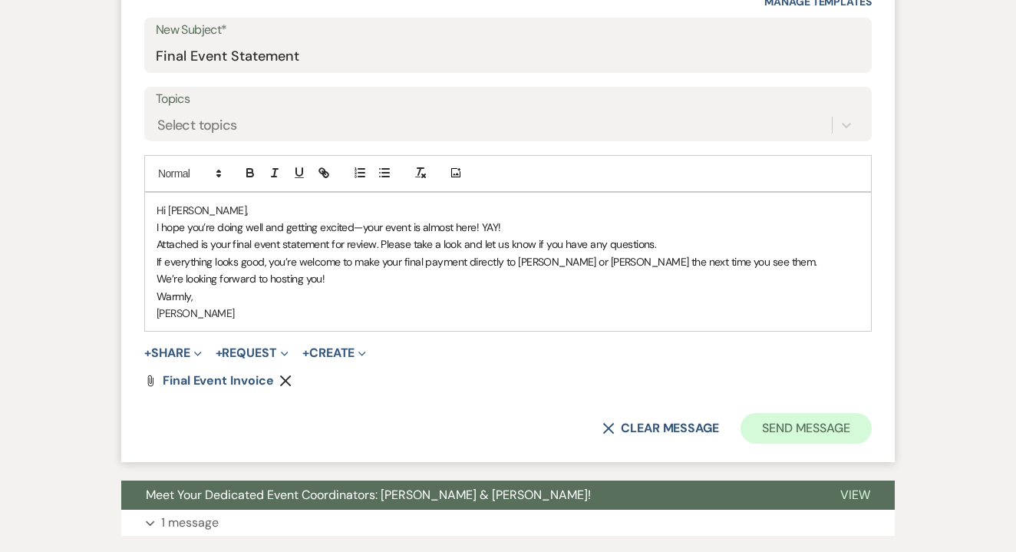
click at [796, 417] on button "Send Message" at bounding box center [805, 428] width 131 height 31
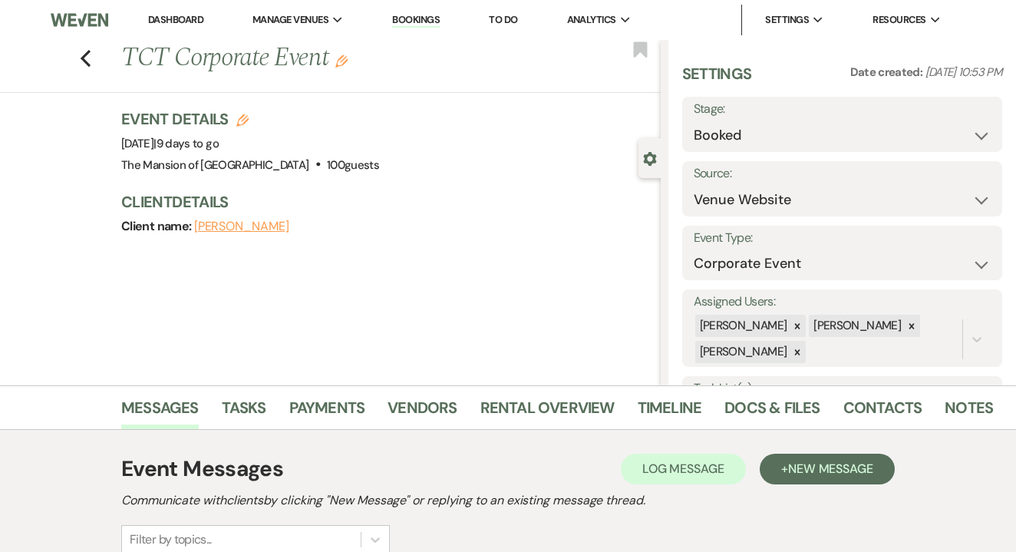
scroll to position [0, 0]
click at [186, 25] on link "Dashboard" at bounding box center [175, 19] width 55 height 13
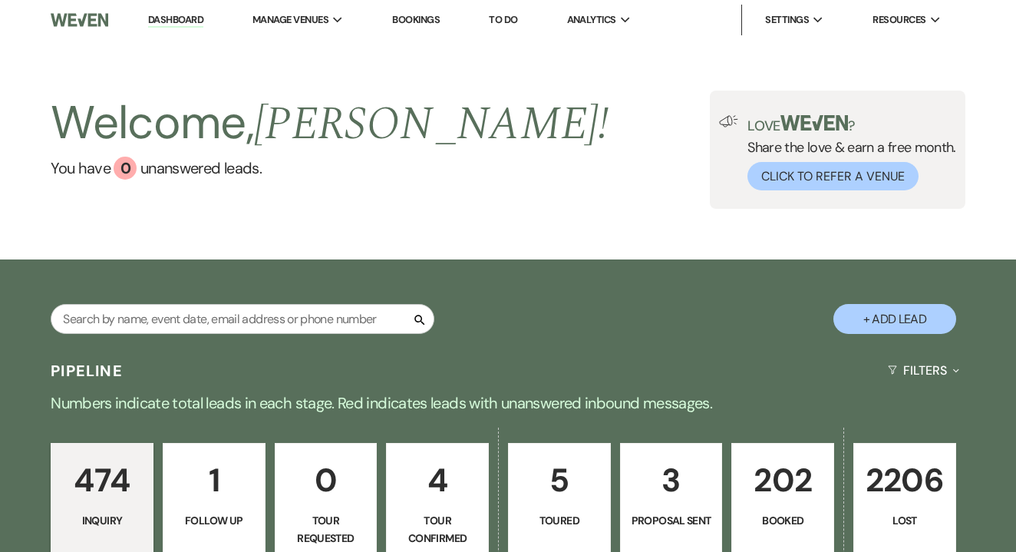
click at [190, 19] on link "Dashboard" at bounding box center [175, 20] width 55 height 15
